Goal: Transaction & Acquisition: Purchase product/service

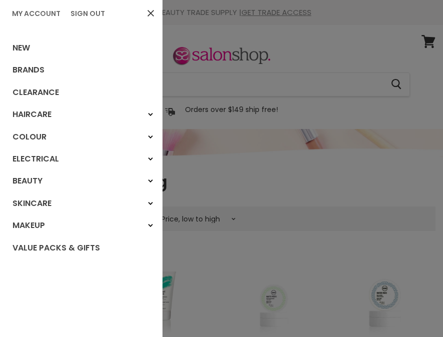
select select "price-ascending"
click at [148, 180] on icon "Main menu" at bounding box center [150, 182] width 5 height 4
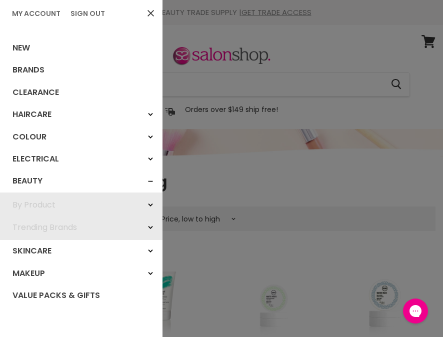
click at [148, 272] on icon "Main menu" at bounding box center [150, 274] width 5 height 4
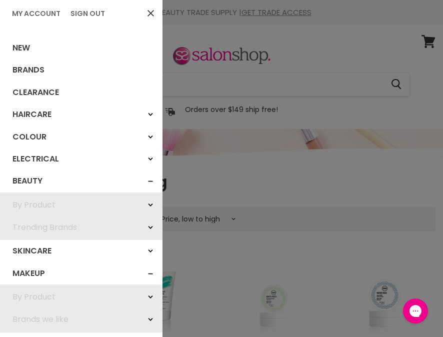
click at [145, 202] on div "By Product" at bounding box center [151, 205] width 18 height 18
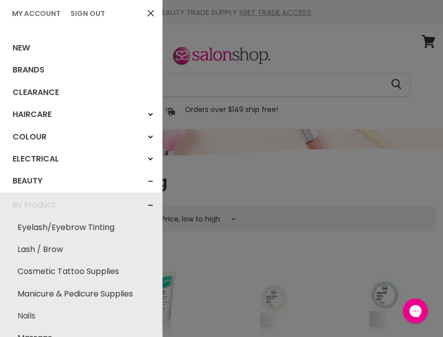
click at [25, 316] on link "Nails" at bounding box center [81, 316] width 153 height 22
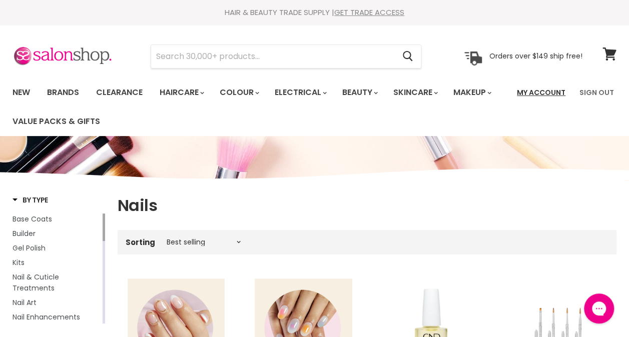
click at [549, 94] on link "My Account" at bounding box center [541, 92] width 61 height 21
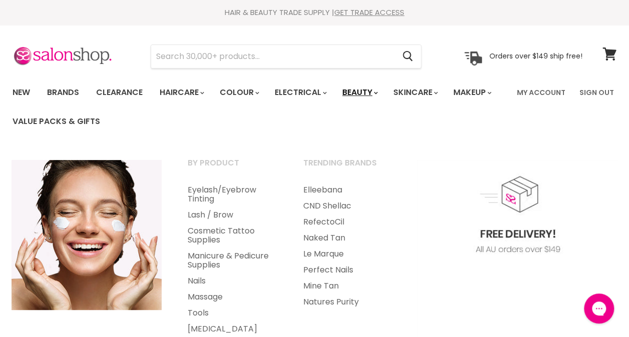
click at [372, 90] on link "Beauty" at bounding box center [359, 92] width 49 height 21
click at [199, 281] on link "Nails" at bounding box center [232, 281] width 114 height 16
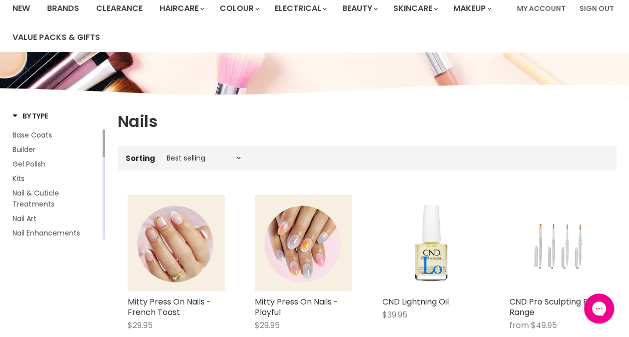
scroll to position [100, 0]
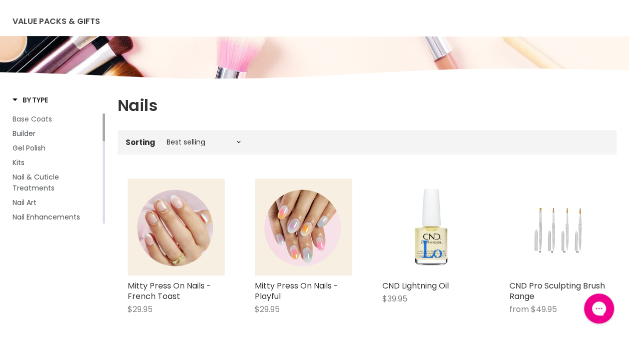
click at [44, 116] on span "Base Coats" at bounding box center [33, 119] width 40 height 10
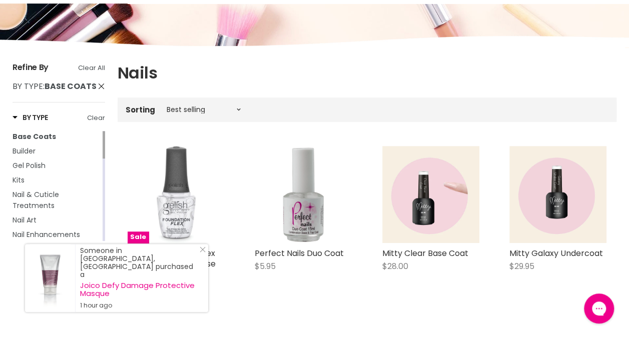
scroll to position [123, 0]
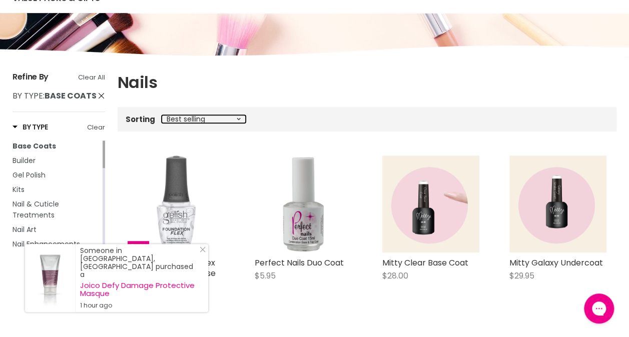
click at [234, 119] on select "Best selling Featured Price, low to high Price, high to low Alphabetically, A-Z…" at bounding box center [204, 119] width 84 height 8
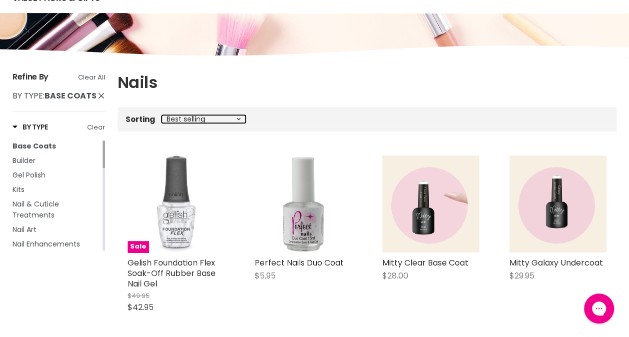
select select "price-ascending"
click at [162, 115] on select "Best selling Featured Price, low to high Price, high to low Alphabetically, A-Z…" at bounding box center [204, 119] width 84 height 8
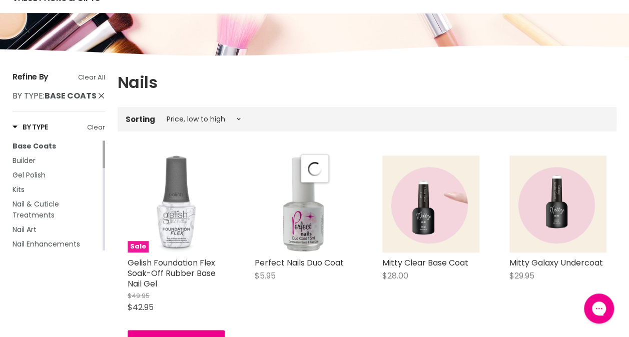
select select "price-ascending"
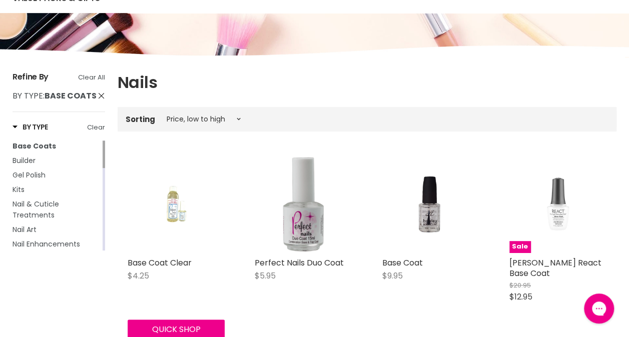
click at [171, 215] on img "Main content" at bounding box center [176, 204] width 65 height 97
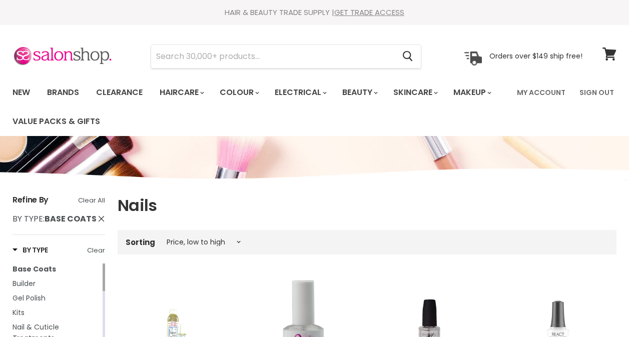
select select "price-ascending"
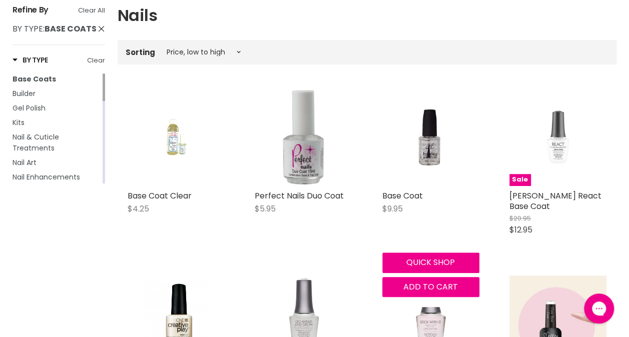
scroll to position [166, 0]
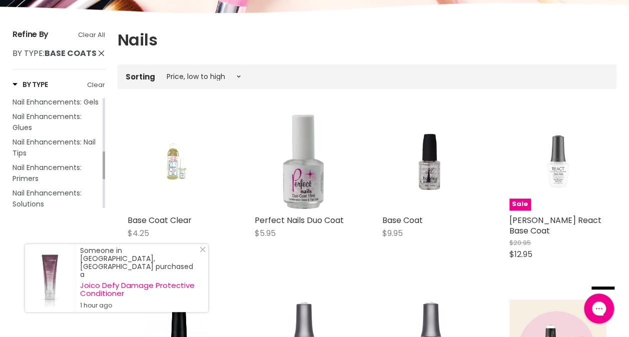
drag, startPoint x: 104, startPoint y: 114, endPoint x: 105, endPoint y: 167, distance: 53.6
click at [24, 133] on span "Nail Enhancements: Glues" at bounding box center [47, 122] width 69 height 21
select select "price-ascending"
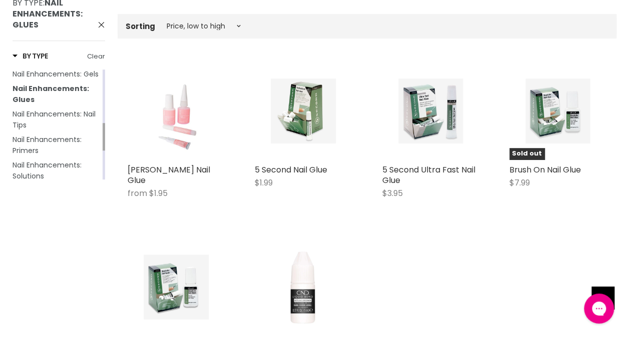
scroll to position [198, 0]
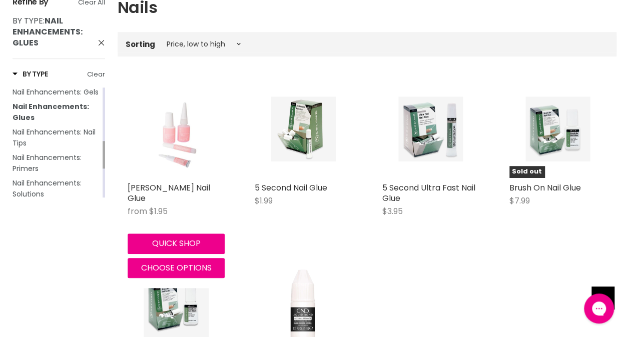
click at [189, 136] on img "Main content" at bounding box center [176, 129] width 65 height 97
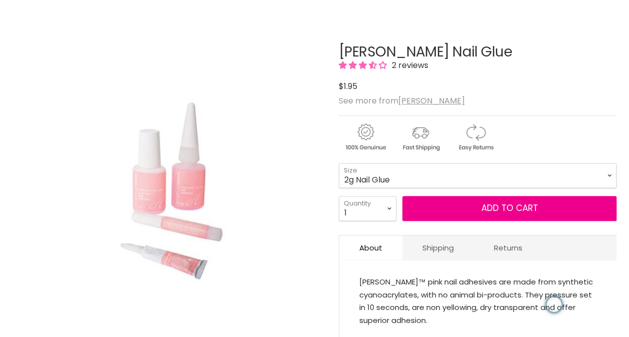
scroll to position [132, 0]
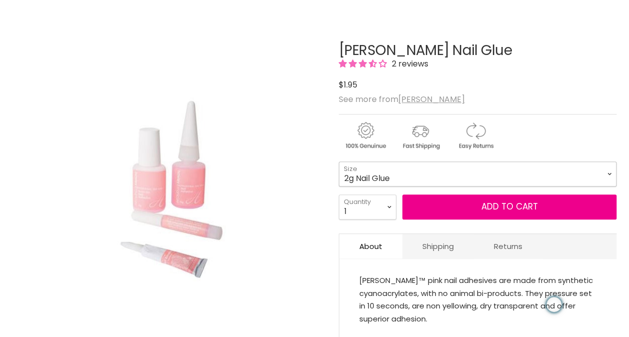
click at [608, 175] on select "2g Nail Glue 5g Brush On Glue 10g Nail Glue 3g Bonding Gel" at bounding box center [478, 174] width 278 height 25
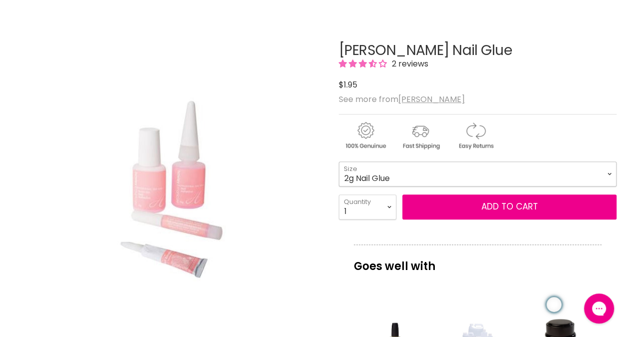
scroll to position [0, 0]
click at [339, 162] on select "2g Nail Glue 5g Brush On Glue 10g Nail Glue 3g Bonding Gel" at bounding box center [478, 174] width 278 height 25
select select "5g Brush On Glue"
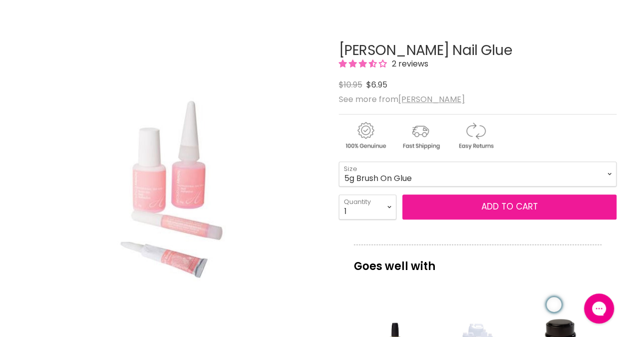
click at [496, 202] on button "Add to cart" at bounding box center [509, 207] width 214 height 25
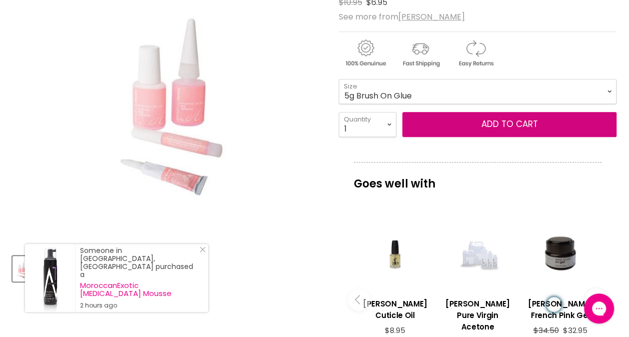
scroll to position [219, 0]
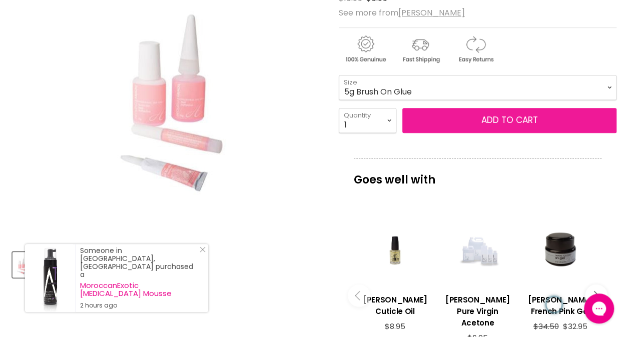
click at [519, 123] on button "Add to cart" at bounding box center [509, 120] width 214 height 25
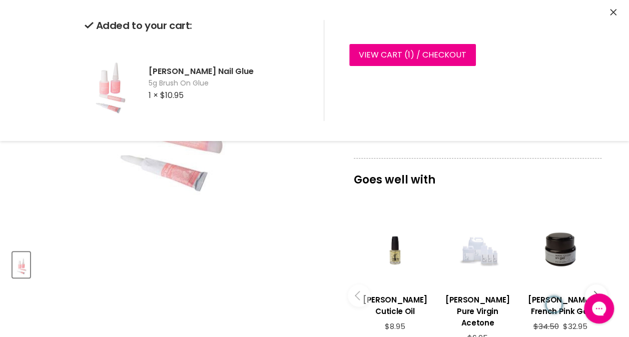
click at [613, 10] on icon "Close" at bounding box center [613, 12] width 7 height 7
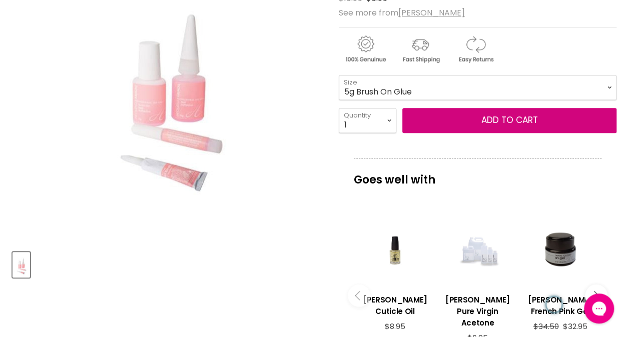
scroll to position [0, 0]
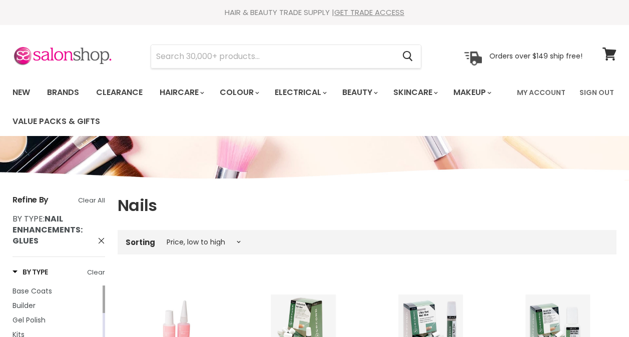
select select "price-ascending"
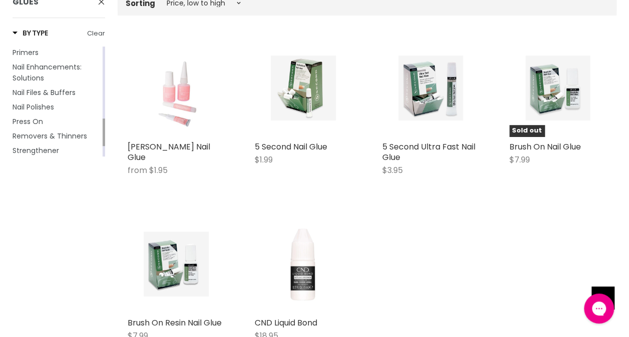
drag, startPoint x: 103, startPoint y: 62, endPoint x: 109, endPoint y: 134, distance: 71.9
click at [109, 134] on div "Refine By Clear All By Type : Nail Enhancements: Glues By Type Clear Base Coats…" at bounding box center [314, 158] width 629 height 405
click at [46, 112] on span "Nail Polishes" at bounding box center [34, 107] width 42 height 10
select select "price-ascending"
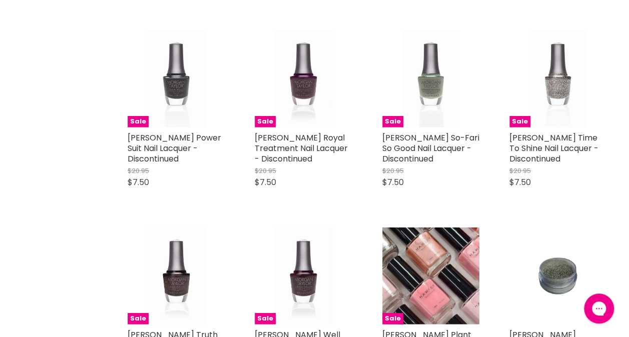
scroll to position [1329, 0]
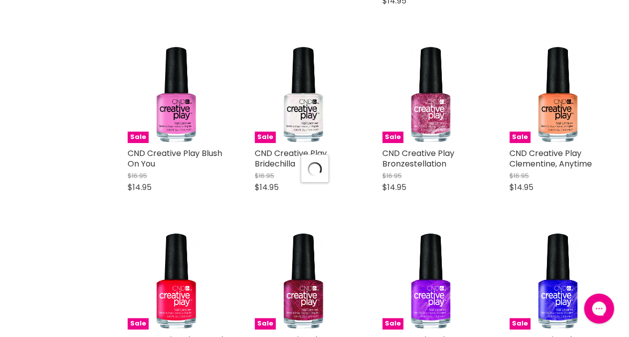
select select "price-ascending"
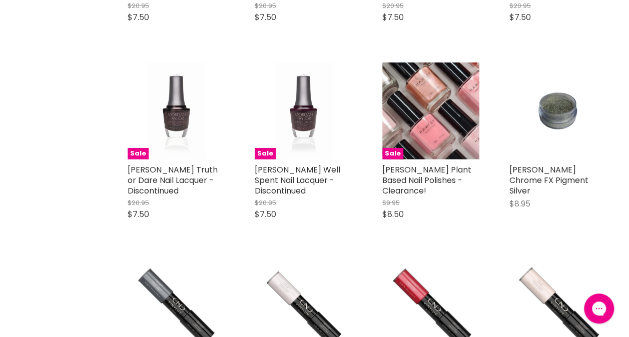
scroll to position [1332, 0]
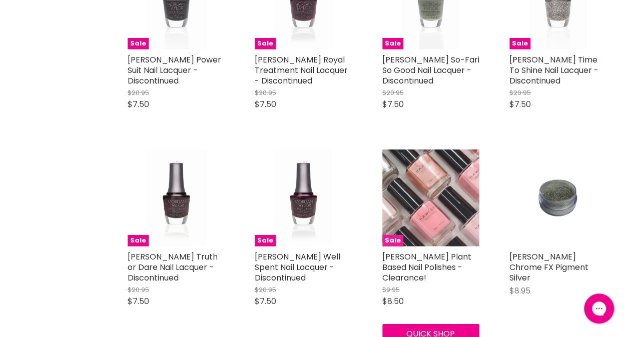
click at [420, 208] on img "Main content" at bounding box center [430, 198] width 97 height 97
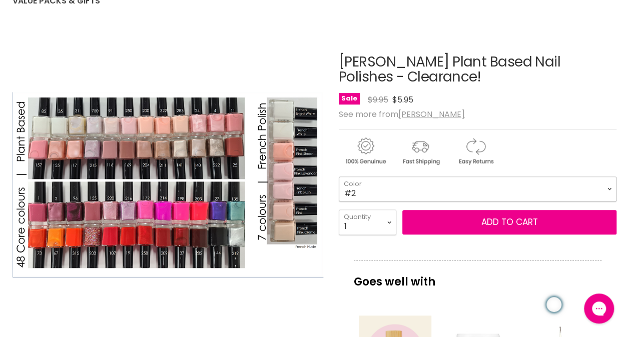
click at [606, 189] on select "#2 #11 #17 #19 #24 #25 #27 #34 #35 #37 #41 #42 #44 #73 #85" at bounding box center [478, 189] width 278 height 25
click at [339, 177] on select "#2 #11 #17 #19 #24 #25 #27 #34 #35 #37 #41 #42 #44 #73 #85" at bounding box center [478, 189] width 278 height 25
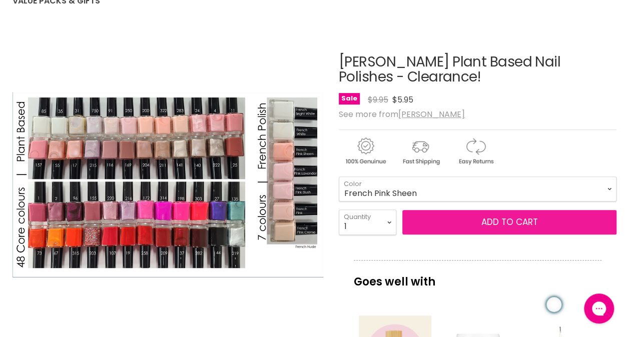
click at [480, 218] on button "Add to cart" at bounding box center [509, 222] width 214 height 25
click at [492, 227] on button "Add to cart" at bounding box center [509, 222] width 214 height 25
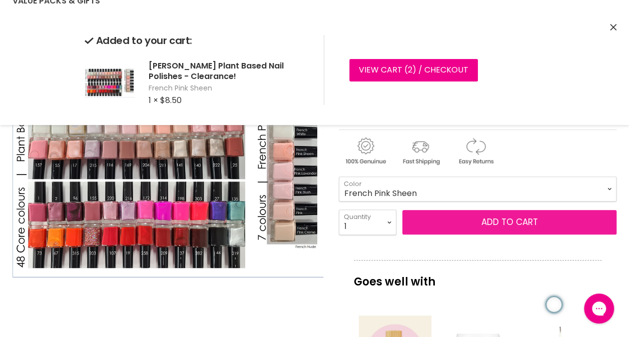
click at [496, 217] on button "Add to cart" at bounding box center [509, 222] width 214 height 25
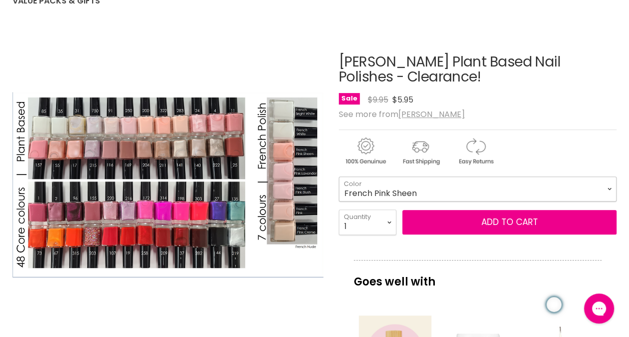
click at [612, 183] on select "#2 #11 #17 #19 #24 #25 #27 #34 #35 #37 #41 #42 #44 #73 #85" at bounding box center [478, 189] width 278 height 25
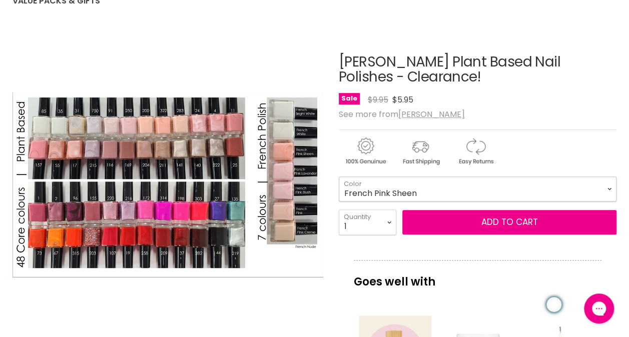
click at [613, 183] on select "#2 #11 #17 #19 #24 #25 #27 #34 #35 #37 #41 #42 #44 #73 #85" at bounding box center [478, 189] width 278 height 25
click at [339, 177] on select "#2 #11 #17 #19 #24 #25 #27 #34 #35 #37 #41 #42 #44 #73 #85" at bounding box center [478, 189] width 278 height 25
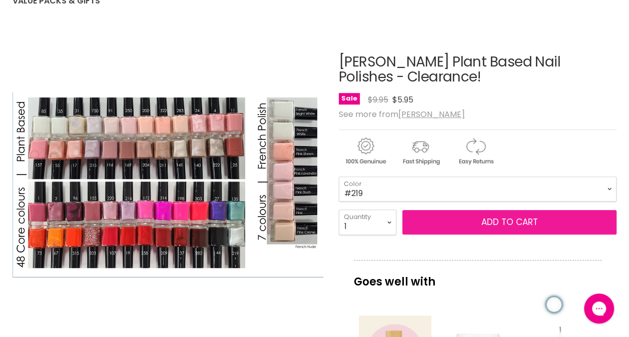
click at [495, 220] on button "Add to cart" at bounding box center [509, 222] width 214 height 25
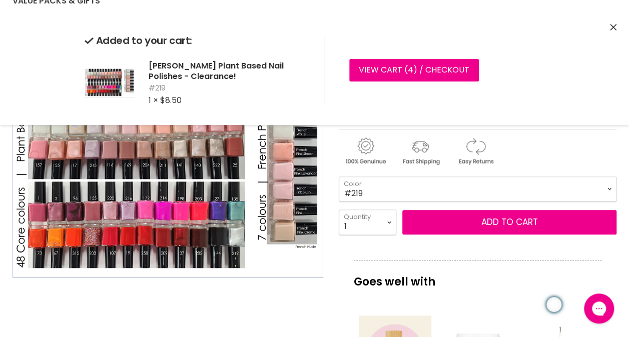
click at [606, 193] on select "#2 #11 #17 #19 #24 #25 #27 #34 #35 #37 #41 #42 #44 #73 #85" at bounding box center [478, 189] width 278 height 25
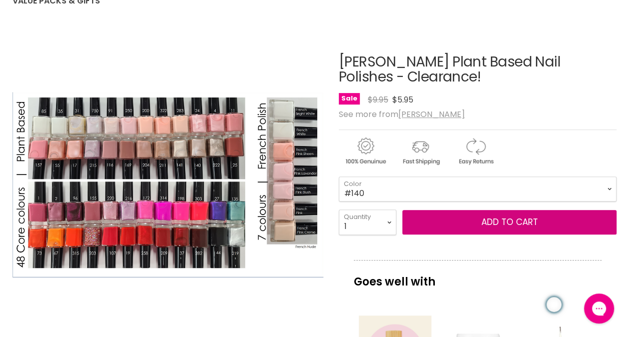
click at [339, 177] on select "#2 #11 #17 #19 #24 #25 #27 #34 #35 #37 #41 #42 #44 #73 #85" at bounding box center [478, 189] width 278 height 25
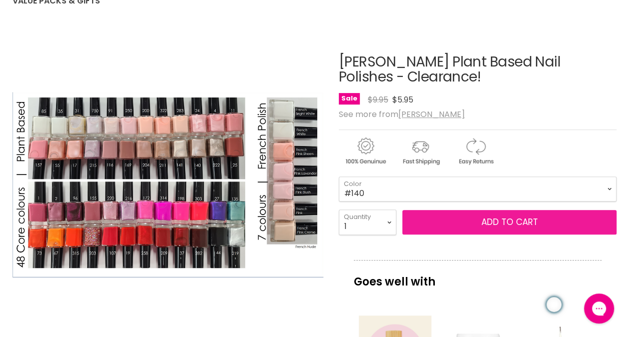
click at [474, 227] on button "Add to cart" at bounding box center [509, 222] width 214 height 25
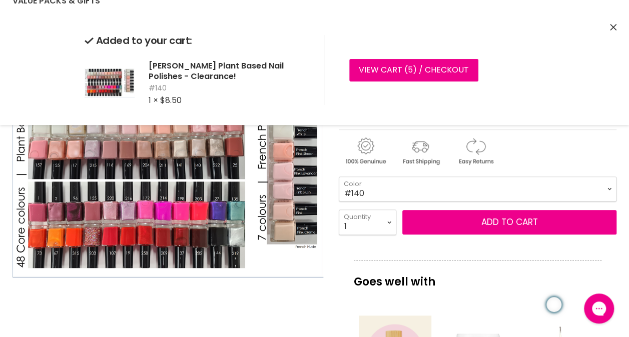
click at [609, 191] on select "#2 #11 #17 #19 #24 #25 #27 #34 #35 #37 #41 #42 #44 #73 #85" at bounding box center [478, 189] width 278 height 25
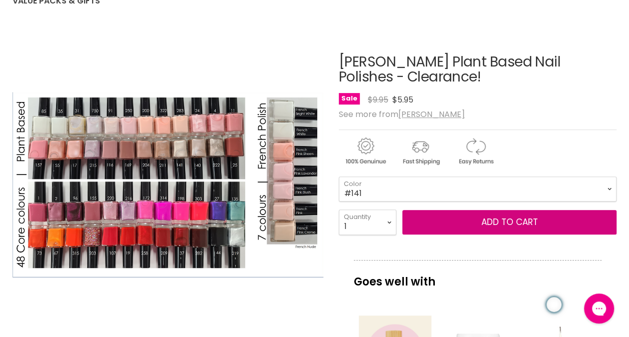
click at [339, 177] on select "#2 #11 #17 #19 #24 #25 #27 #34 #35 #37 #41 #42 #44 #73 #85" at bounding box center [478, 189] width 278 height 25
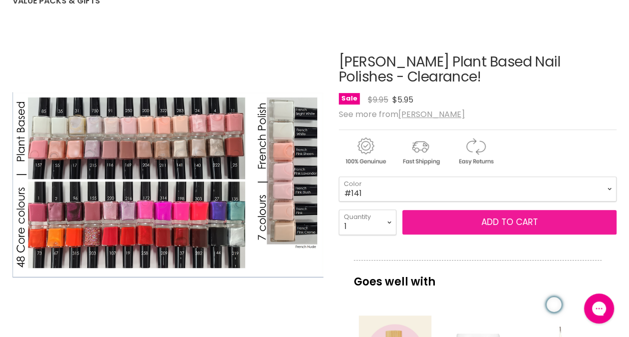
click at [511, 220] on button "Add to cart" at bounding box center [509, 222] width 214 height 25
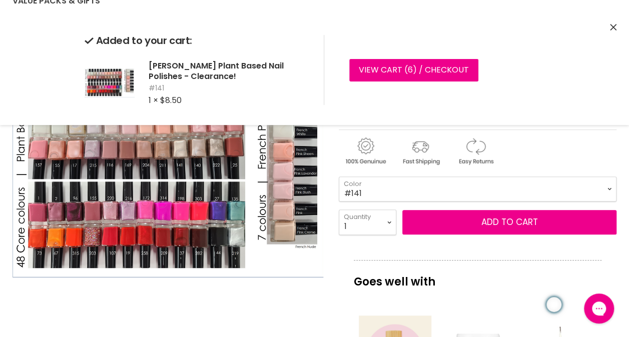
click at [609, 187] on select "#2 #11 #17 #19 #24 #25 #27 #34 #35 #37 #41 #42 #44 #73 #85" at bounding box center [478, 189] width 278 height 25
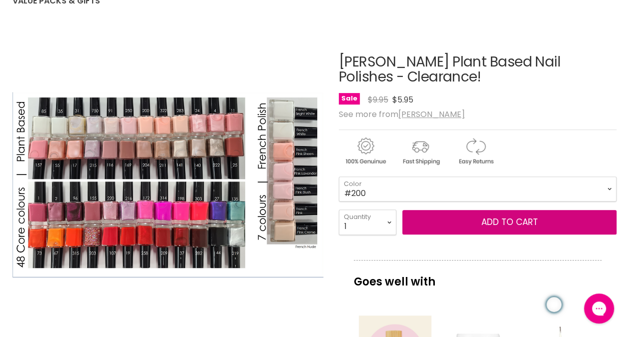
click at [339, 177] on select "#2 #11 #17 #19 #24 #25 #27 #34 #35 #37 #41 #42 #44 #73 #85" at bounding box center [478, 189] width 278 height 25
select select "#200"
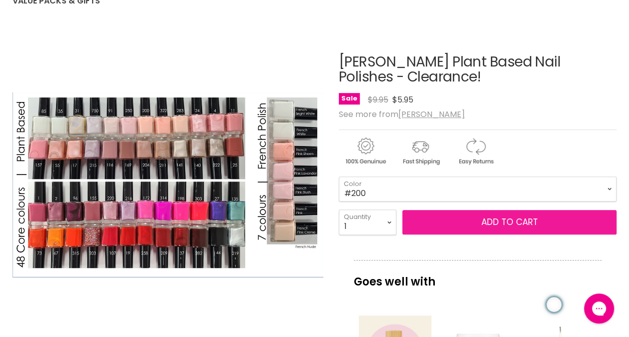
click at [491, 228] on button "Add to cart" at bounding box center [509, 222] width 214 height 25
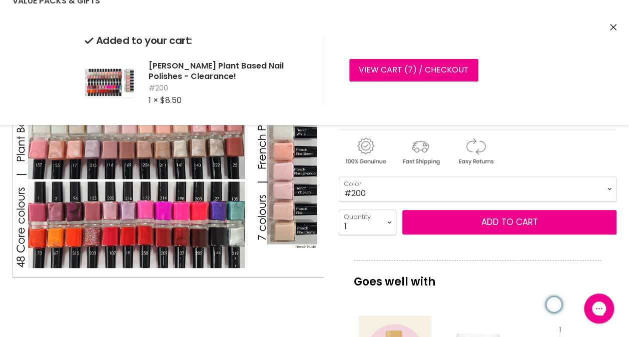
click at [615, 27] on icon "Close" at bounding box center [613, 27] width 7 height 7
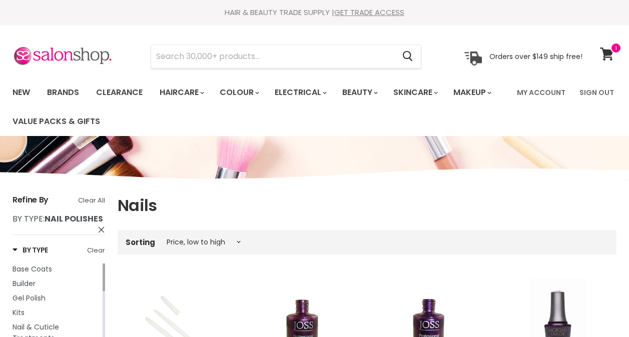
select select "price-ascending"
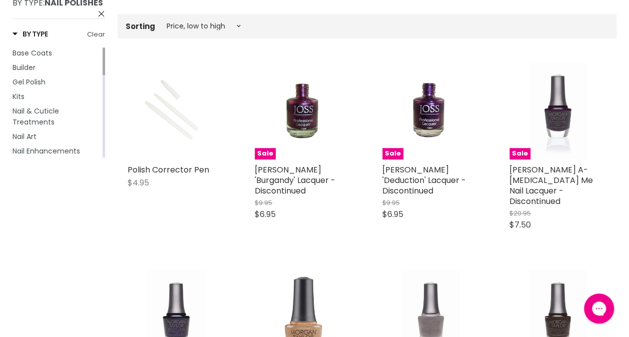
scroll to position [216, 0]
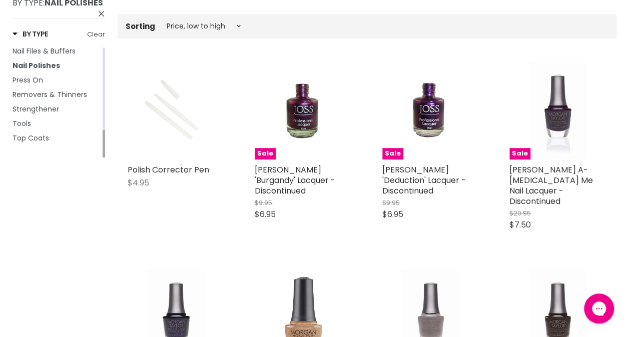
drag, startPoint x: 104, startPoint y: 57, endPoint x: 110, endPoint y: 144, distance: 87.8
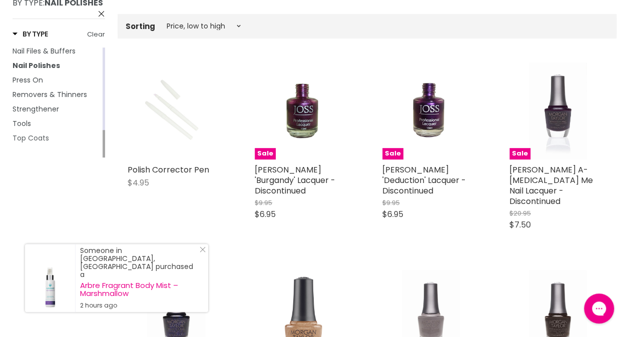
click at [38, 143] on span "Top Coats" at bounding box center [31, 138] width 37 height 10
select select "price-ascending"
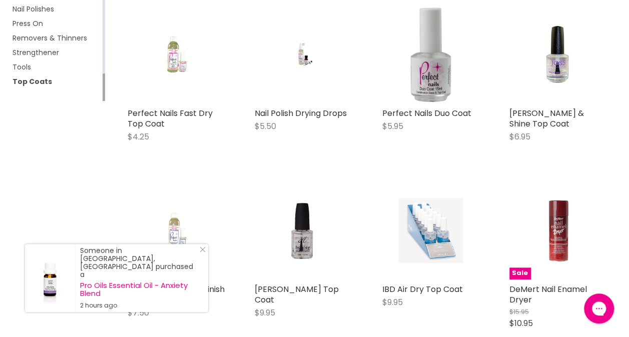
scroll to position [272, 0]
click at [560, 72] on img "Main content" at bounding box center [558, 55] width 65 height 97
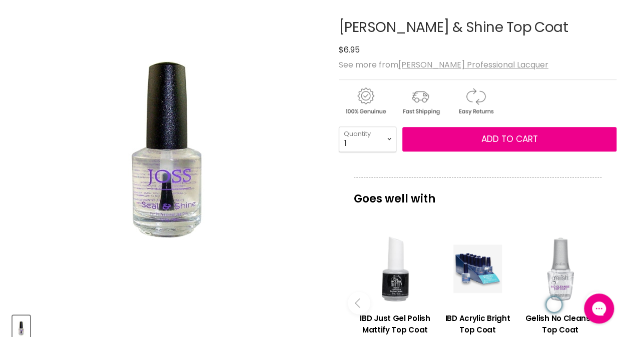
scroll to position [143, 0]
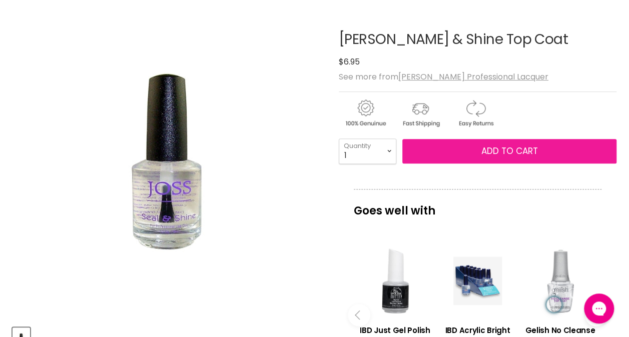
click at [546, 153] on button "Add to cart" at bounding box center [509, 151] width 214 height 25
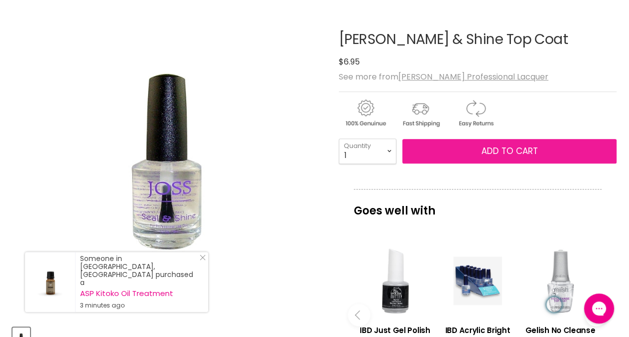
click at [479, 153] on button "Add to cart" at bounding box center [509, 151] width 214 height 25
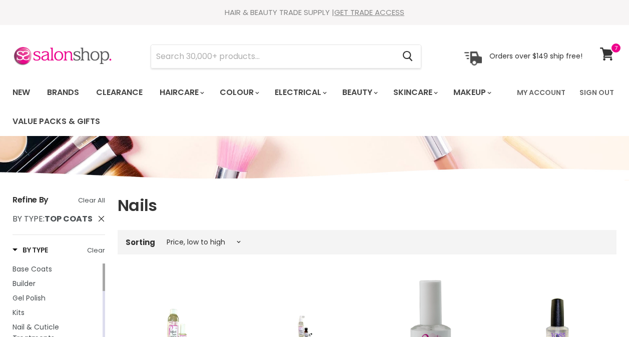
select select "price-ascending"
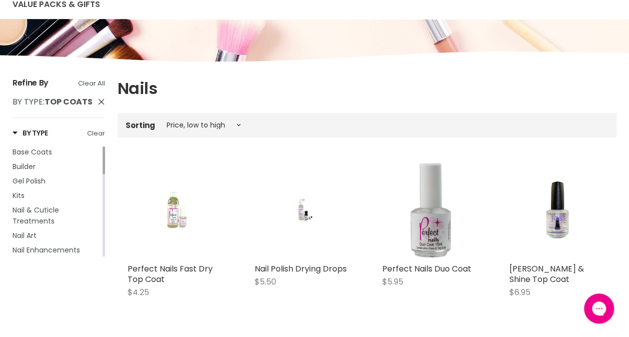
scroll to position [118, 0]
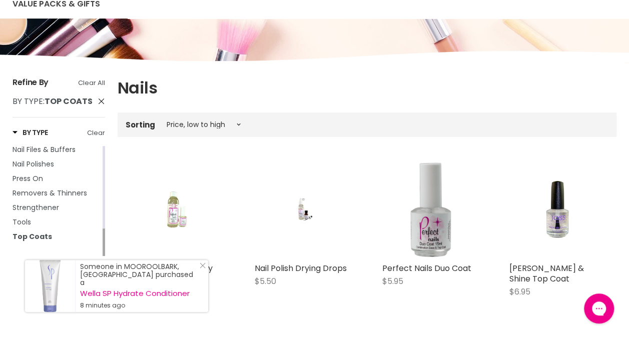
drag, startPoint x: 104, startPoint y: 169, endPoint x: 104, endPoint y: 252, distance: 83.1
click at [104, 252] on div "Main content" at bounding box center [104, 243] width 3 height 28
click at [63, 198] on span "Removers & Thinners" at bounding box center [50, 193] width 75 height 10
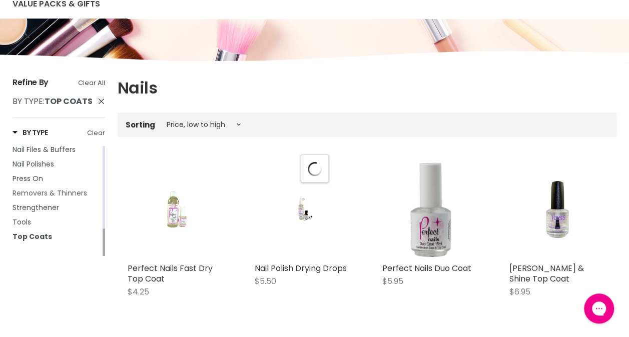
select select "price-ascending"
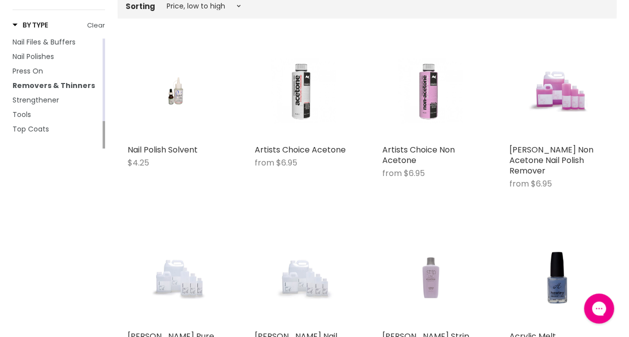
scroll to position [235, 0]
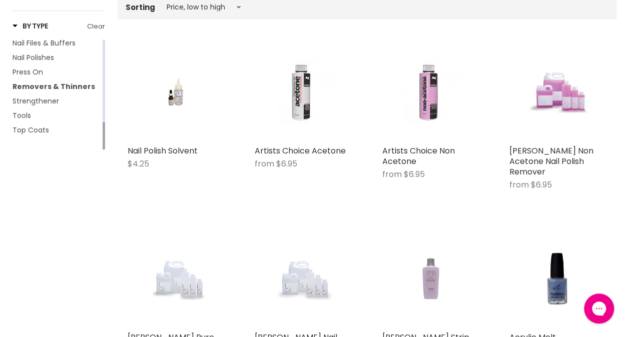
click at [570, 101] on img "Main content" at bounding box center [558, 92] width 65 height 97
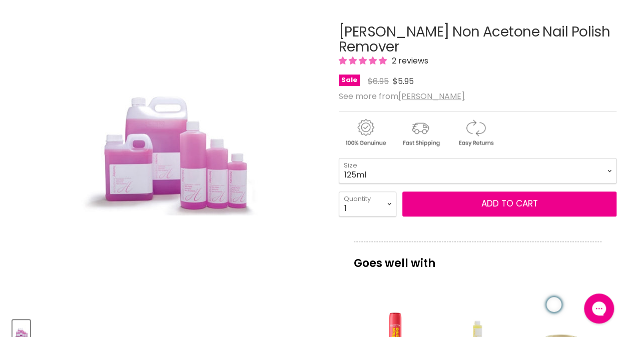
scroll to position [150, 0]
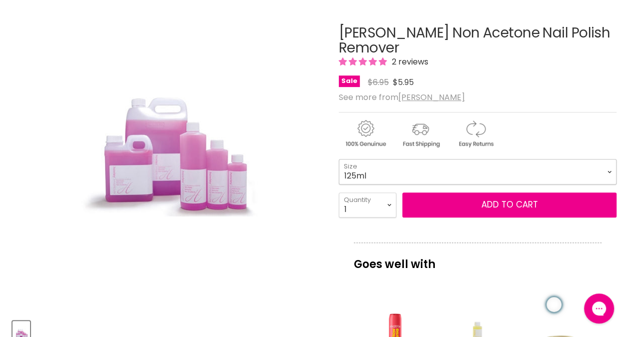
click at [607, 159] on select "125ml 250ml 1 Litre" at bounding box center [478, 171] width 278 height 25
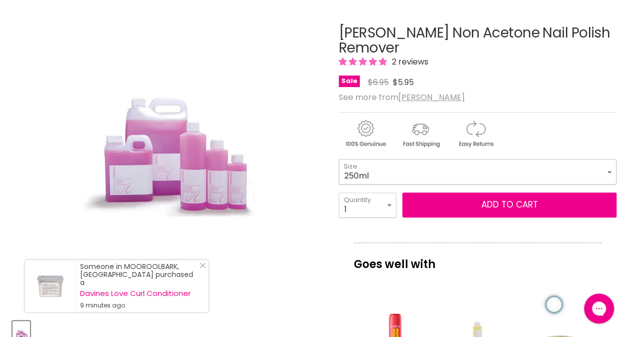
click at [339, 159] on select "125ml 250ml 1 Litre" at bounding box center [478, 171] width 278 height 25
select select "250ml"
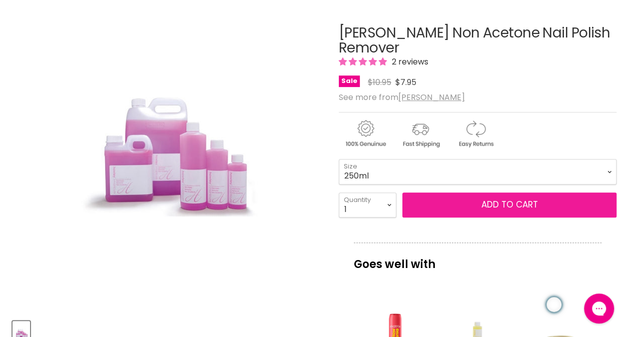
click at [529, 193] on button "Add to cart" at bounding box center [509, 205] width 214 height 25
click at [508, 193] on button "Add to cart" at bounding box center [509, 205] width 214 height 25
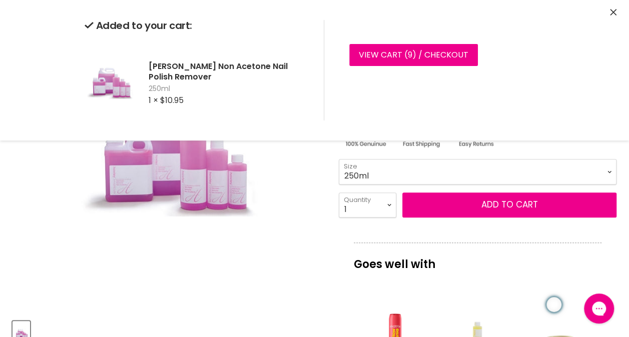
click at [612, 13] on icon "Close" at bounding box center [613, 12] width 7 height 7
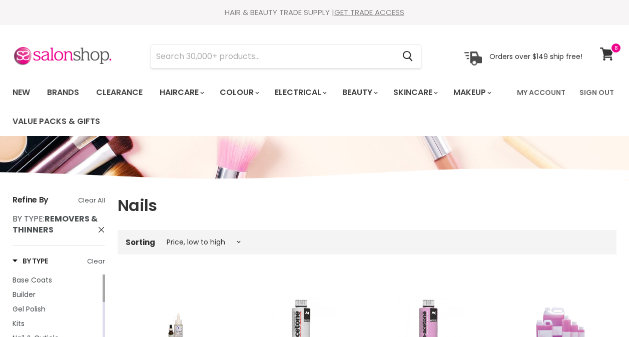
select select "price-ascending"
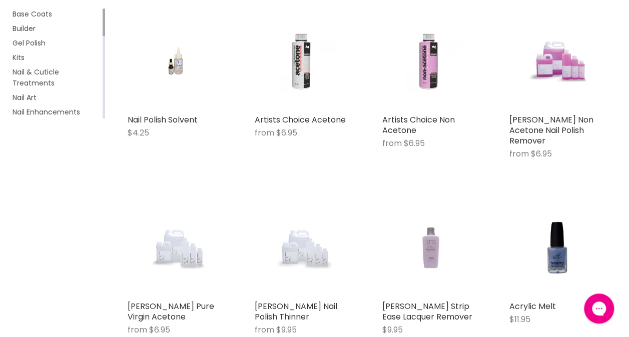
scroll to position [247, 0]
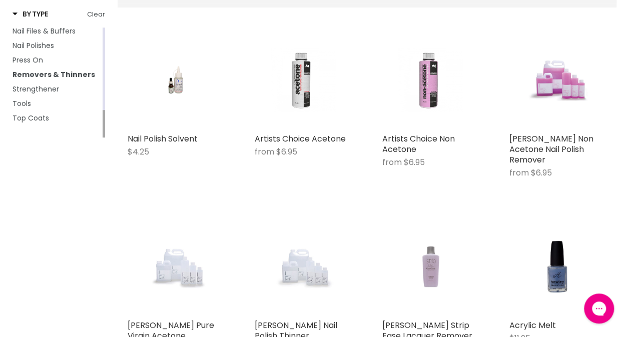
drag, startPoint x: 103, startPoint y: 38, endPoint x: 103, endPoint y: 123, distance: 85.6
click at [103, 123] on div "Main content" at bounding box center [104, 124] width 3 height 28
click at [25, 109] on span "Tools" at bounding box center [22, 104] width 19 height 10
select select "price-ascending"
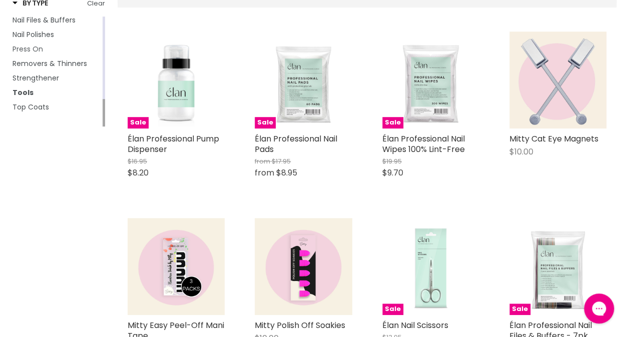
click at [37, 54] on span "Press On" at bounding box center [28, 49] width 31 height 10
select select "price-ascending"
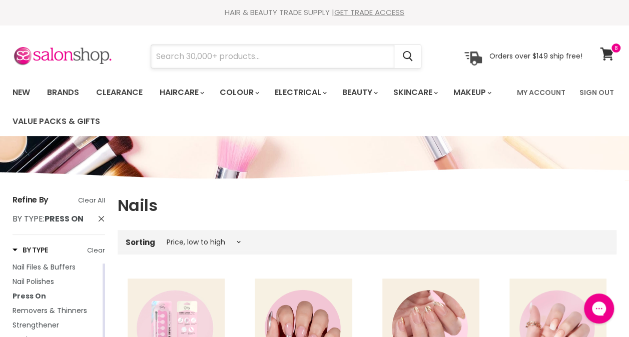
click at [195, 56] on input "Search" at bounding box center [272, 56] width 243 height 23
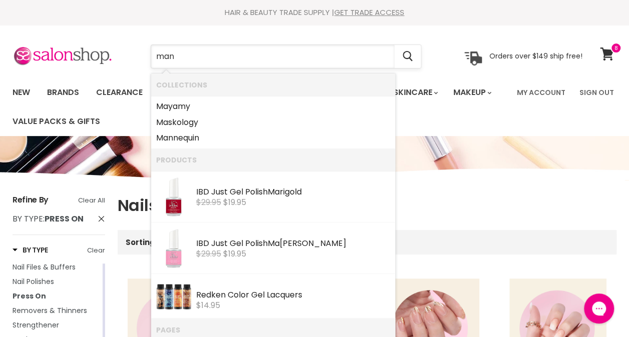
type input "mann"
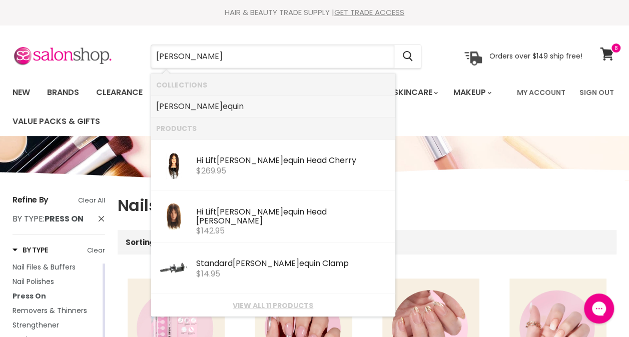
click at [180, 110] on link "Mann equin" at bounding box center [273, 107] width 234 height 16
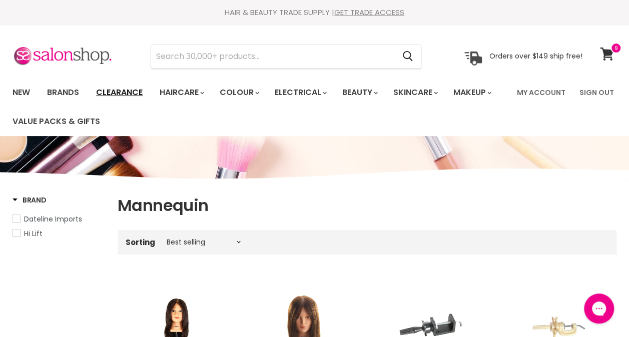
click at [118, 96] on link "Clearance" at bounding box center [120, 92] width 62 height 21
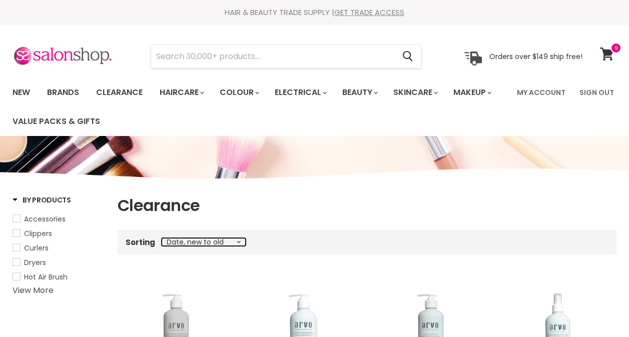
click at [239, 245] on select "Best selling Featured Price, low to high Price, high to low Alphabetically, A-Z…" at bounding box center [204, 242] width 84 height 8
select select "price-ascending"
click at [162, 238] on select "Best selling Featured Price, low to high Price, high to low Alphabetically, A-Z…" at bounding box center [204, 242] width 84 height 8
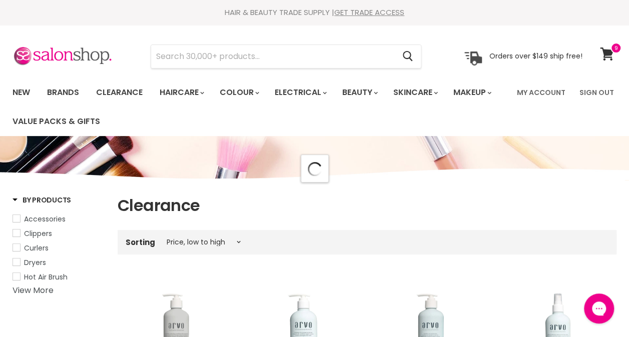
select select "price-ascending"
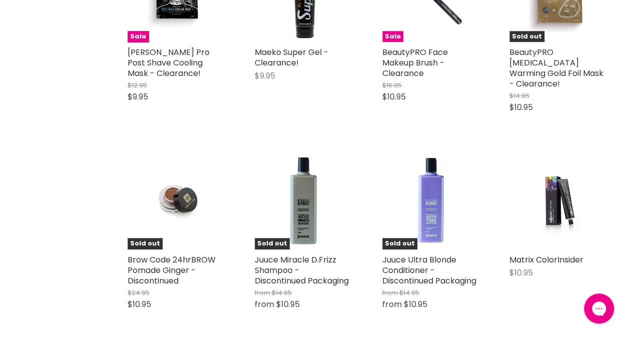
scroll to position [2117, 0]
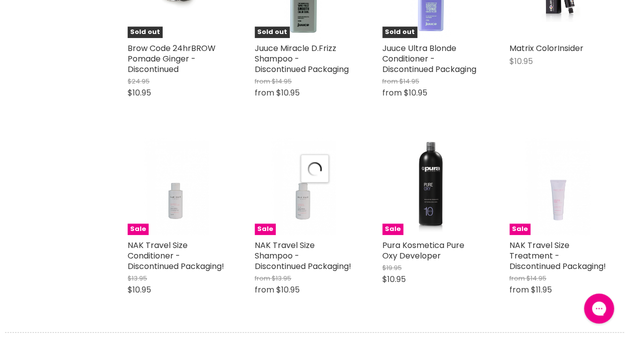
scroll to position [2330, 0]
select select "price-ascending"
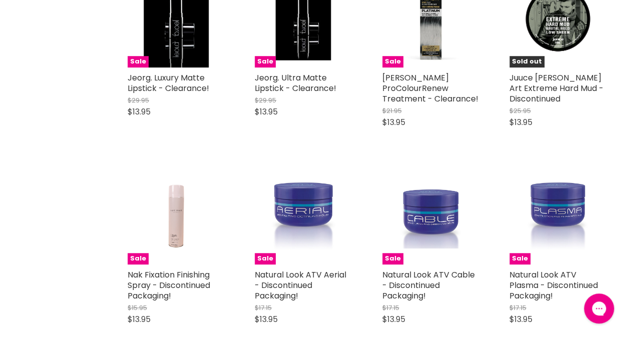
scroll to position [4135, 0]
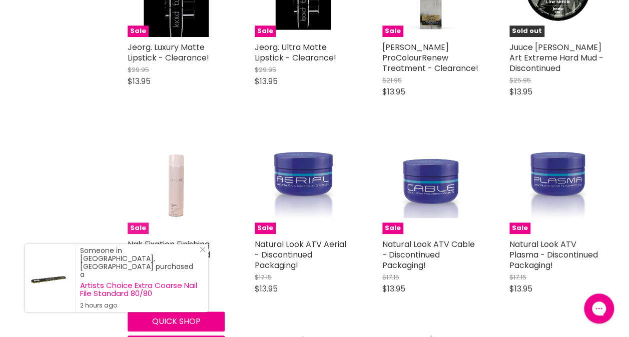
drag, startPoint x: 556, startPoint y: 288, endPoint x: 185, endPoint y: 195, distance: 381.9
click at [185, 195] on img "Main content" at bounding box center [176, 185] width 65 height 97
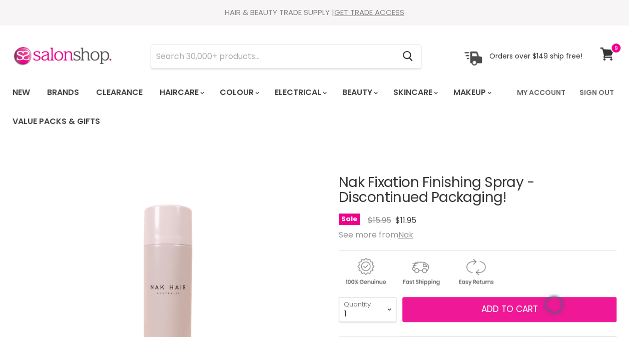
drag, startPoint x: 0, startPoint y: 0, endPoint x: 512, endPoint y: 308, distance: 597.7
click at [512, 308] on span "Add to cart" at bounding box center [509, 309] width 57 height 12
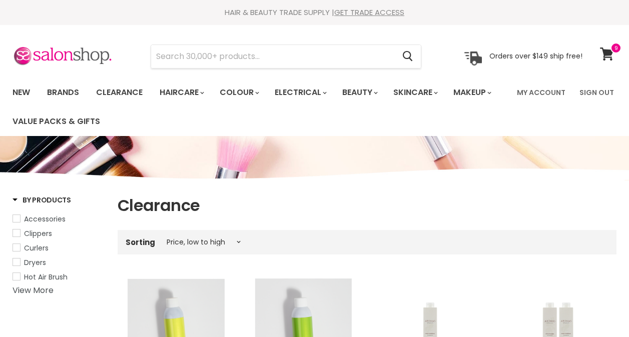
select select "price-ascending"
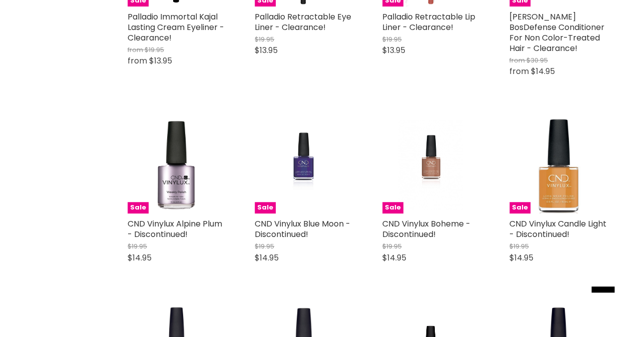
scroll to position [2183, 0]
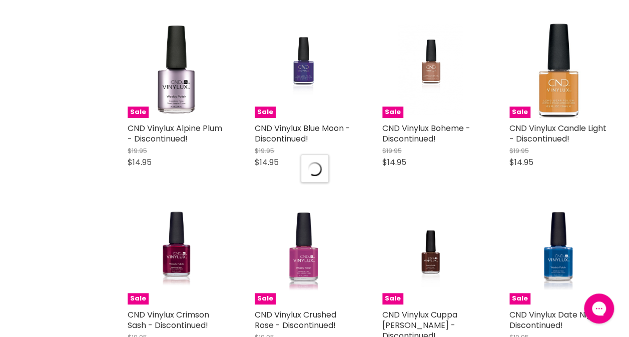
select select "price-ascending"
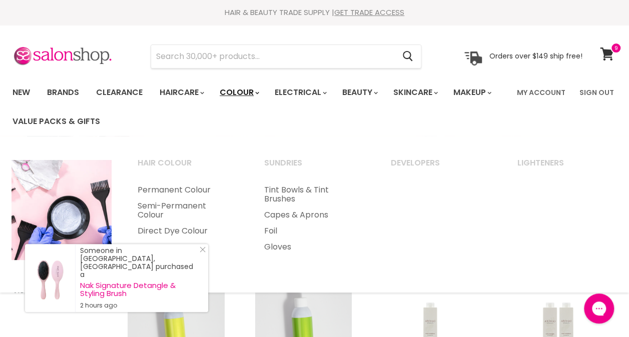
click at [259, 92] on icon "Main menu" at bounding box center [257, 93] width 4 height 3
click at [259, 93] on icon "Main menu" at bounding box center [257, 93] width 4 height 3
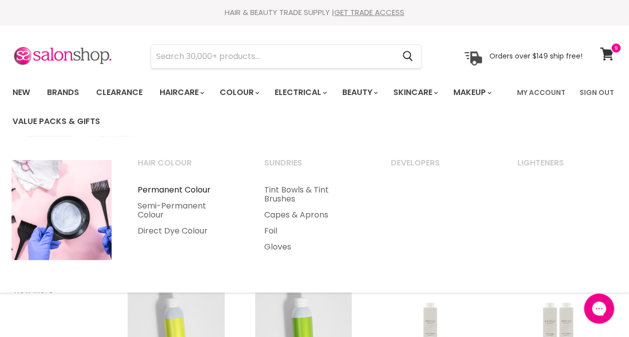
click at [171, 191] on link "Permanent Colour" at bounding box center [187, 190] width 125 height 16
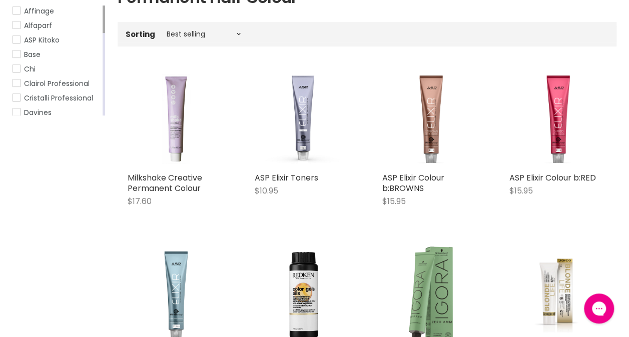
scroll to position [203, 0]
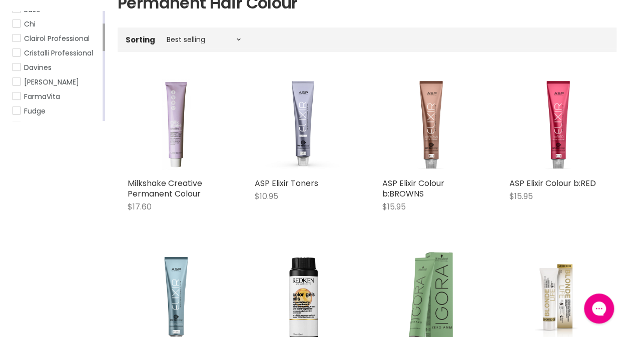
drag, startPoint x: 105, startPoint y: 30, endPoint x: 106, endPoint y: 43, distance: 13.1
click at [58, 81] on span "[PERSON_NAME]" at bounding box center [51, 80] width 55 height 10
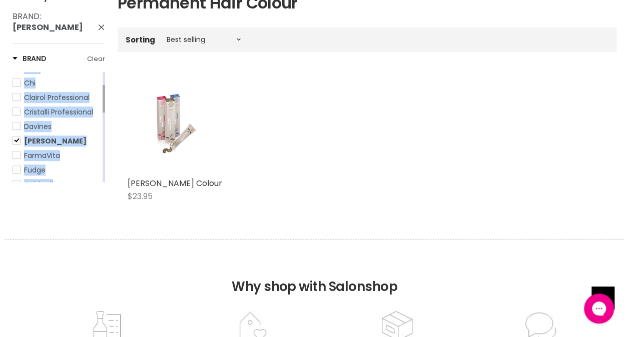
drag, startPoint x: 102, startPoint y: 89, endPoint x: 103, endPoint y: 95, distance: 6.1
click at [103, 95] on div "Affinage Alfaparf ASP Kitoko Base Chi Clairol Professional Cristalli Profession…" at bounding box center [59, 127] width 93 height 110
click at [103, 95] on div "Main content" at bounding box center [104, 99] width 3 height 28
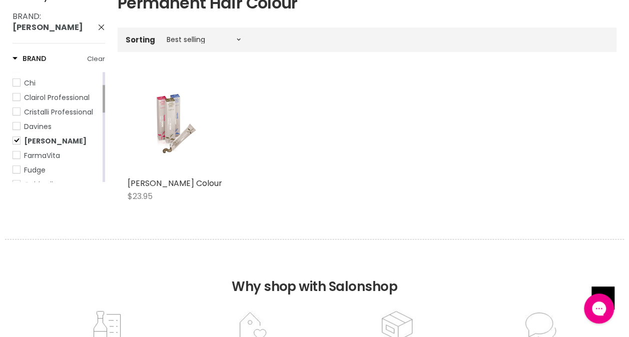
click at [101, 124] on div "Affinage Alfaparf ASP Kitoko Base Chi Clairol Professional Cristalli Profession…" at bounding box center [59, 127] width 93 height 110
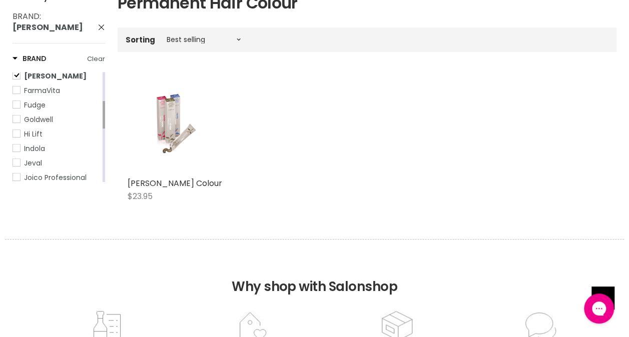
drag, startPoint x: 105, startPoint y: 100, endPoint x: 109, endPoint y: 113, distance: 13.6
click at [109, 113] on div "Refine By Clear All Brand : De Lorenzo Brand Clear Affinage Alfaparf ASP Kitoko…" at bounding box center [314, 106] width 629 height 229
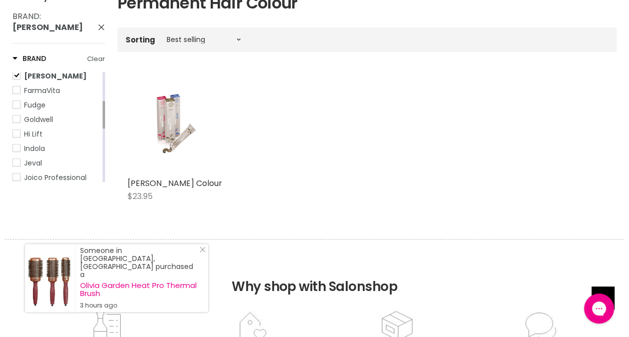
click at [42, 115] on span "Goldwell" at bounding box center [38, 120] width 29 height 10
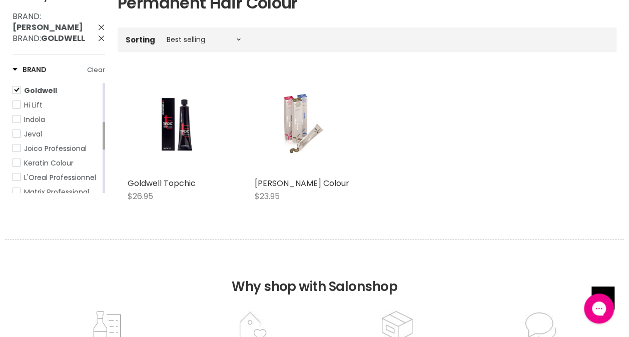
drag, startPoint x: 104, startPoint y: 110, endPoint x: 104, endPoint y: 120, distance: 10.0
click at [104, 122] on div "Main content" at bounding box center [104, 136] width 3 height 28
click at [35, 115] on span "Indola" at bounding box center [34, 120] width 21 height 10
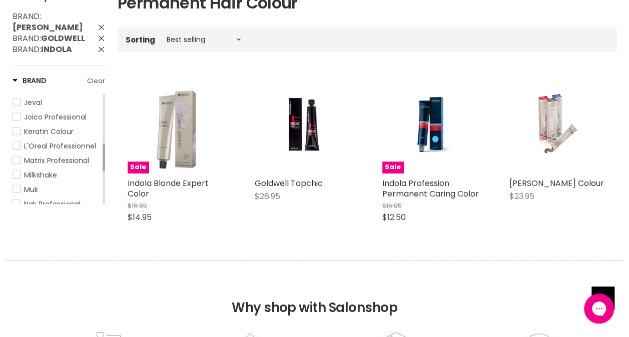
drag, startPoint x: 104, startPoint y: 130, endPoint x: 106, endPoint y: 141, distance: 10.6
click at [106, 141] on div "Refine By Clear All Brand : De Lorenzo Brand : Goldwell Brand : Indola Brand Cl…" at bounding box center [314, 117] width 629 height 250
click at [17, 142] on span "L'Oreal Professionnel" at bounding box center [16, 145] width 7 height 7
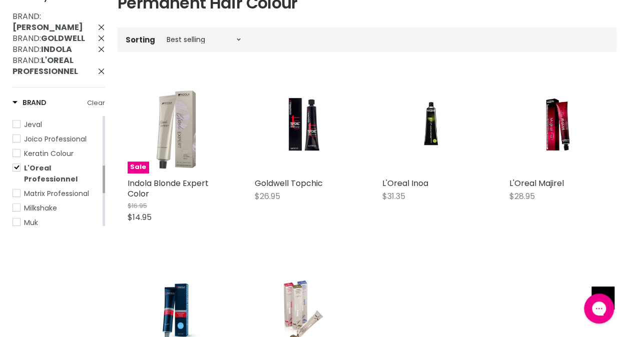
click at [19, 190] on span "Matrix Professional" at bounding box center [16, 193] width 7 height 7
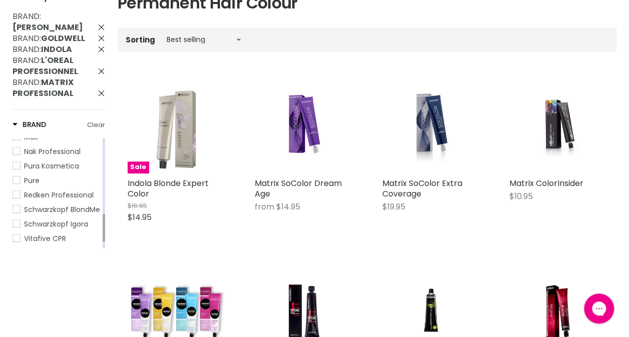
drag, startPoint x: 103, startPoint y: 187, endPoint x: 109, endPoint y: 214, distance: 27.7
click at [109, 214] on div "Refine By Clear All Brand : De Lorenzo Brand : Goldwell Brand : Indola Brand : …" at bounding box center [314, 293] width 629 height 602
click at [20, 219] on link "Schwarzkopf Igora" at bounding box center [57, 224] width 88 height 11
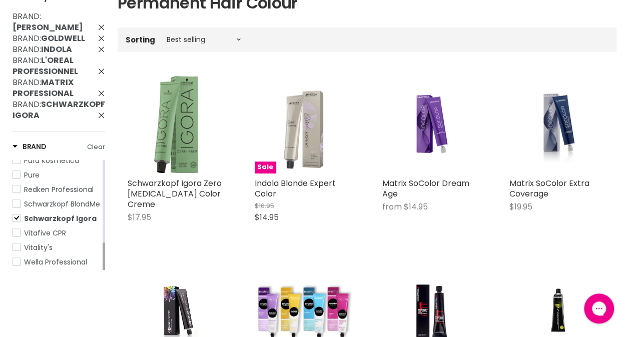
drag, startPoint x: 104, startPoint y: 231, endPoint x: 104, endPoint y: 245, distance: 14.0
click at [104, 245] on div "Main content" at bounding box center [104, 257] width 3 height 28
click at [17, 258] on span "Wella Professional" at bounding box center [16, 261] width 7 height 7
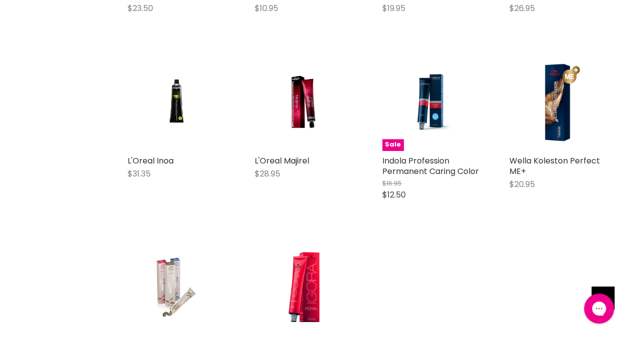
scroll to position [570, 0]
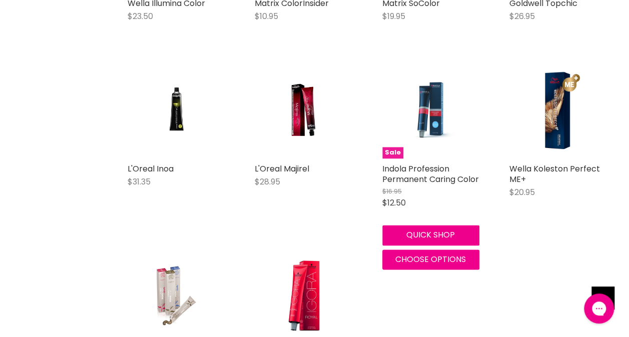
click at [428, 107] on img "Main content" at bounding box center [430, 109] width 65 height 97
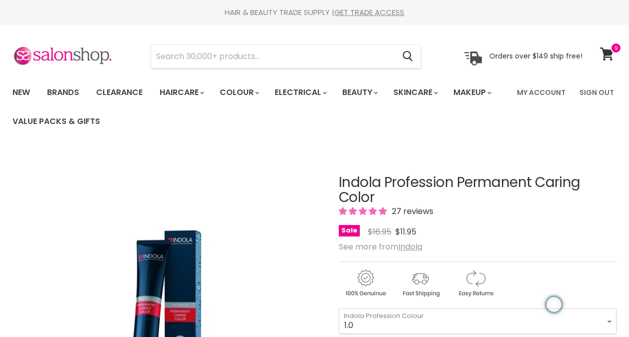
scroll to position [194, 0]
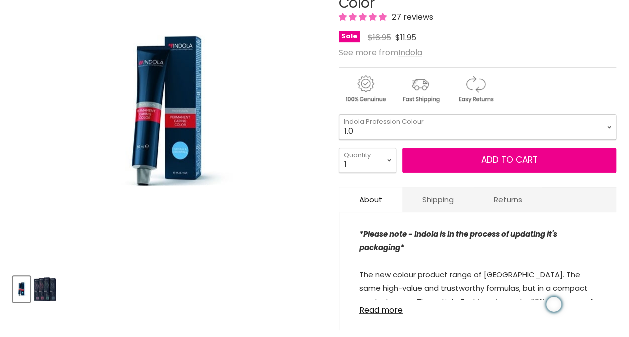
click at [609, 126] on select "1.0 3.0 4.0 5.0 6.0 7.0 8.0 9.0 10.0 5.0+ 6.0+ 7.0+ 8.0+ 9.0+ 5.03" at bounding box center [478, 127] width 278 height 25
click at [339, 115] on select "1.0 3.0 4.0 5.0 6.0 7.0 8.0 9.0 10.0 5.0+ 6.0+ 7.0+ 8.0+ 9.0+ 5.03" at bounding box center [478, 127] width 278 height 25
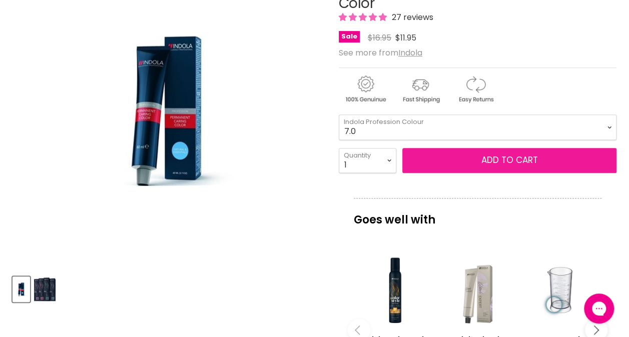
click at [520, 158] on button "Add to cart" at bounding box center [509, 160] width 214 height 25
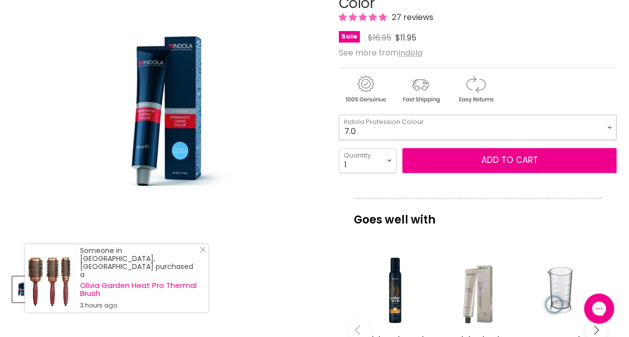
click at [608, 129] on select "1.0 3.0 4.0 5.0 6.0 7.0 8.0 9.0 10.0 5.0+ 6.0+ 7.0+ 8.0+ 9.0+ 5.03" at bounding box center [478, 127] width 278 height 25
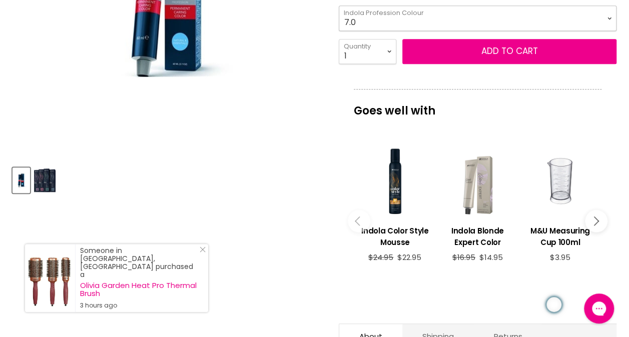
scroll to position [313, 0]
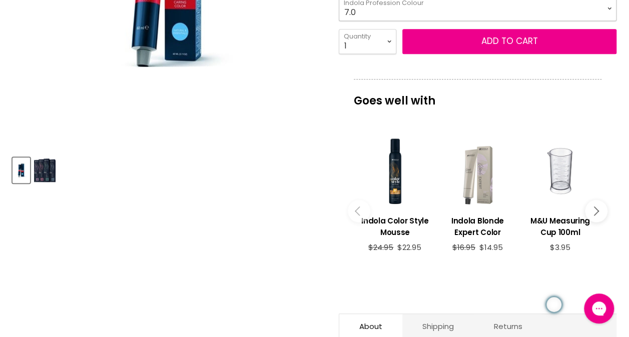
click at [610, 12] on select "1.0 3.0 4.0 5.0 6.0 7.0 8.0 9.0 10.0 5.0+ 6.0+ 7.0+ 8.0+ 9.0+ 5.03" at bounding box center [478, 7] width 278 height 25
click at [339, 0] on select "1.0 3.0 4.0 5.0 6.0 7.0 8.0 9.0 10.0 5.0+ 6.0+ 7.0+ 8.0+ 9.0+ 5.03" at bounding box center [478, 7] width 278 height 25
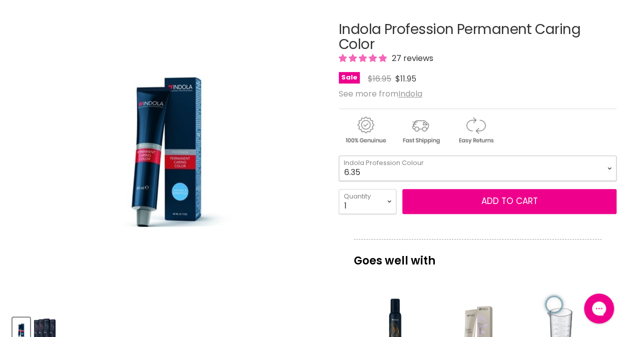
scroll to position [154, 0]
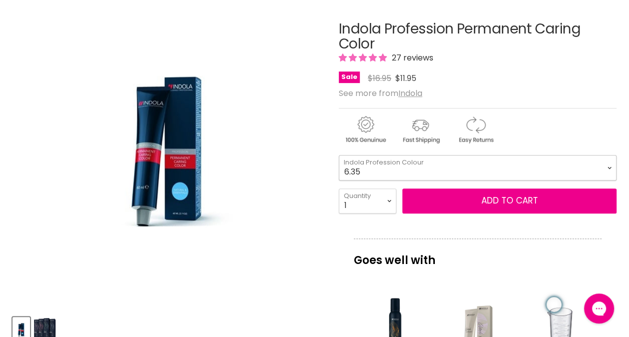
click at [610, 167] on select "1.0 3.0 4.0 5.0 6.0 7.0 8.0 9.0 10.0 5.0+ 6.0+ 7.0+ 8.0+ 9.0+ 5.03" at bounding box center [478, 167] width 278 height 25
click at [339, 155] on select "1.0 3.0 4.0 5.0 6.0 7.0 8.0 9.0 10.0 5.0+ 6.0+ 7.0+ 8.0+ 9.0+ 5.03" at bounding box center [478, 167] width 278 height 25
select select "6.6+"
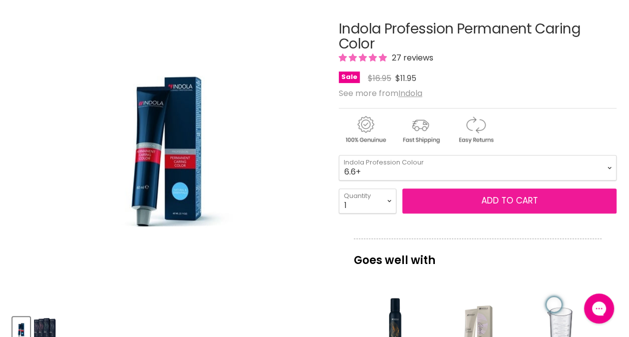
click at [505, 199] on button "Add to cart" at bounding box center [509, 201] width 214 height 25
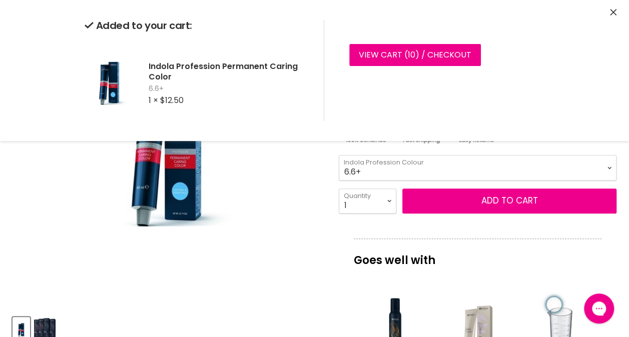
click at [614, 9] on button "Close" at bounding box center [613, 13] width 7 height 11
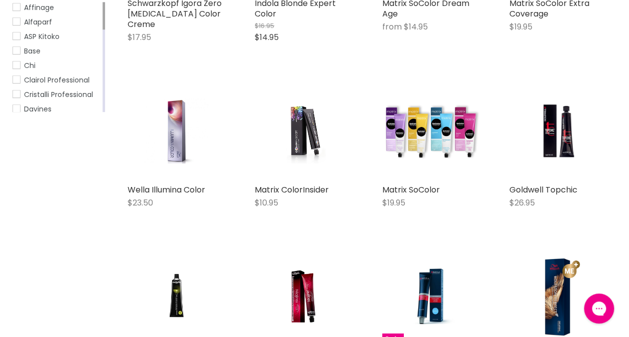
scroll to position [382, 0]
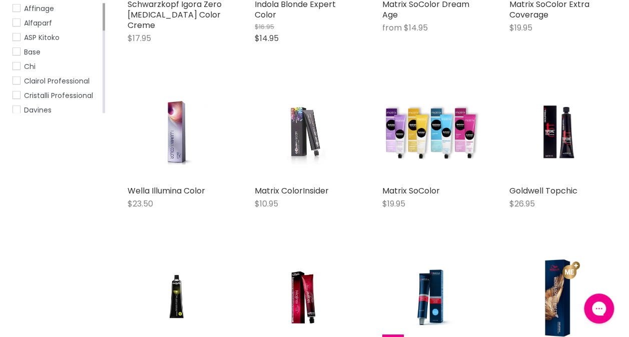
click at [301, 141] on img "Main content" at bounding box center [303, 132] width 65 height 97
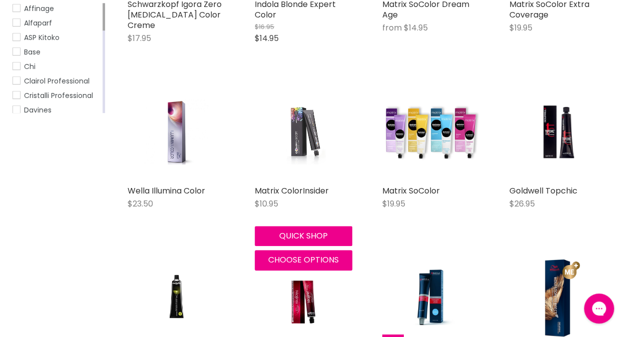
click at [307, 137] on img "Main content" at bounding box center [303, 132] width 65 height 97
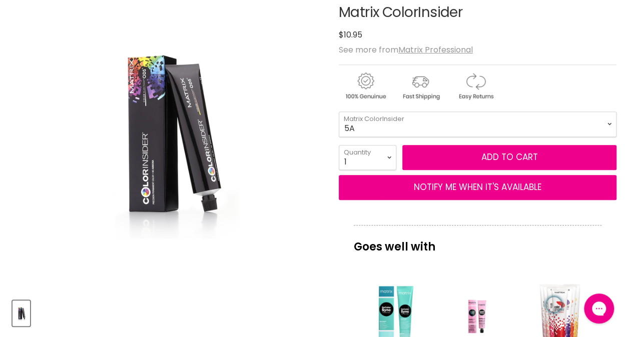
scroll to position [149, 0]
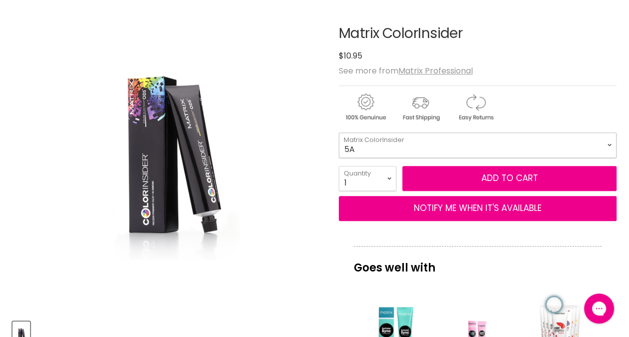
click at [604, 147] on select "10N 5A 2AA 5AG 7AG 3V 7V 9V 10V 8GV 10GV 4NW 8NW 5R 5RR+" at bounding box center [478, 145] width 278 height 25
click at [339, 133] on select "10N 5A 2AA 5AG 7AG 3V 7V 9V 10V 8GV 10GV 4NW 8NW 5R 5RR+" at bounding box center [478, 145] width 278 height 25
select select "7C"
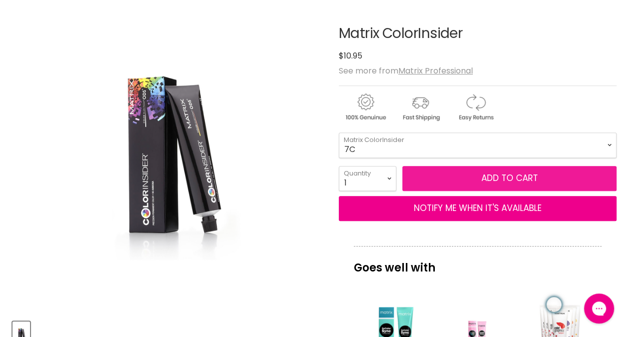
click at [505, 179] on button "Add to cart" at bounding box center [509, 178] width 214 height 25
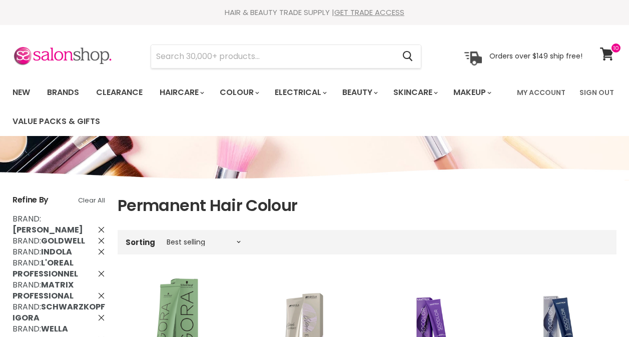
scroll to position [487, 0]
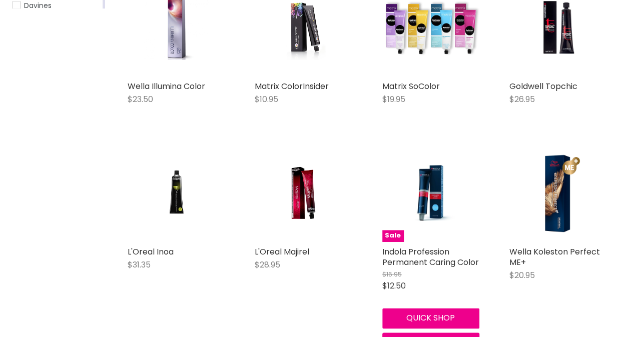
click at [431, 210] on img "Main content" at bounding box center [430, 192] width 65 height 97
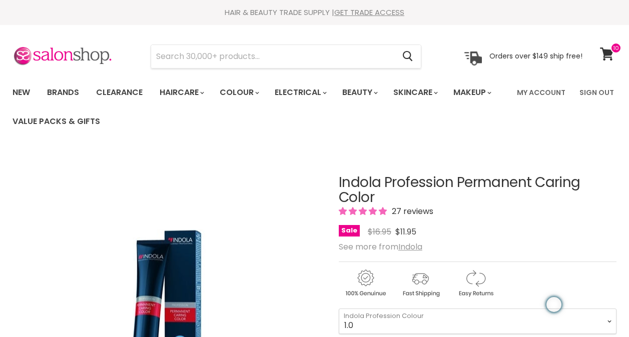
scroll to position [98, 0]
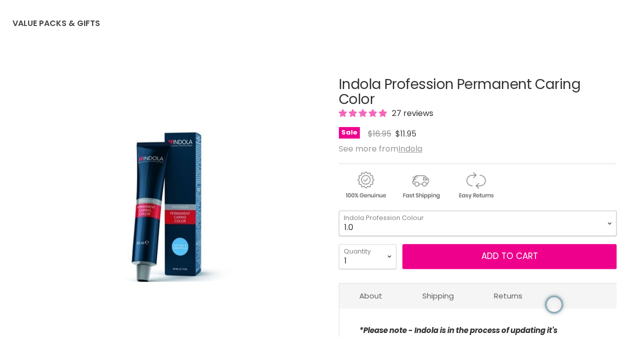
click at [605, 223] on select "1.0 3.0 4.0 5.0 6.0 7.0 8.0 9.0 10.0 5.0+ 6.0+ 7.0+ 8.0+ 9.0+ 5.03" at bounding box center [478, 223] width 278 height 25
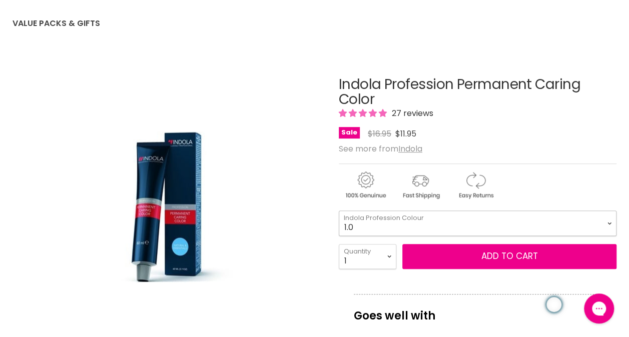
scroll to position [0, 0]
click at [608, 220] on select "1.0 3.0 4.0 5.0 6.0 7.0 8.0 9.0 10.0 5.0+ 6.0+ 7.0+ 8.0+ 9.0+ 5.03" at bounding box center [478, 223] width 278 height 25
click at [339, 211] on select "1.0 3.0 4.0 5.0 6.0 7.0 8.0 9.0 10.0 5.0+ 6.0+ 7.0+ 8.0+ 9.0+ 5.03" at bounding box center [478, 223] width 278 height 25
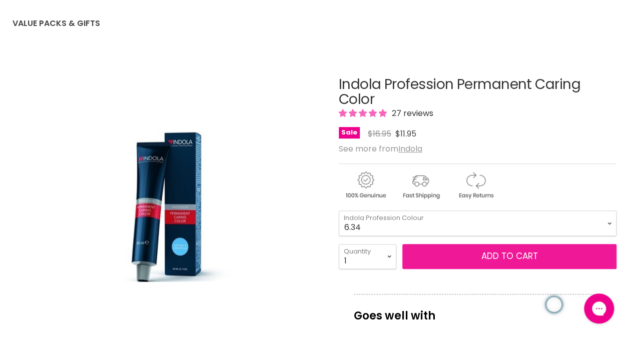
click at [486, 249] on button "Add to cart" at bounding box center [509, 256] width 214 height 25
click at [530, 251] on button "Add to cart" at bounding box center [509, 256] width 214 height 25
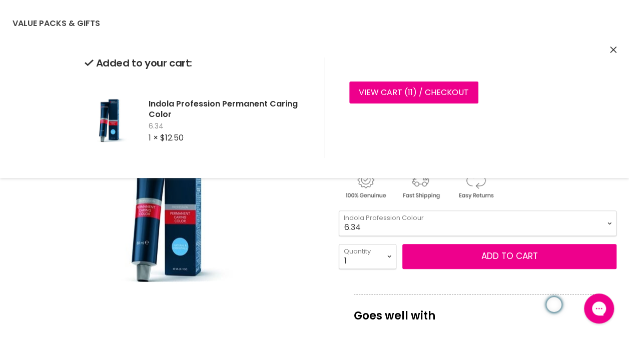
click at [614, 52] on icon "Close" at bounding box center [613, 50] width 7 height 7
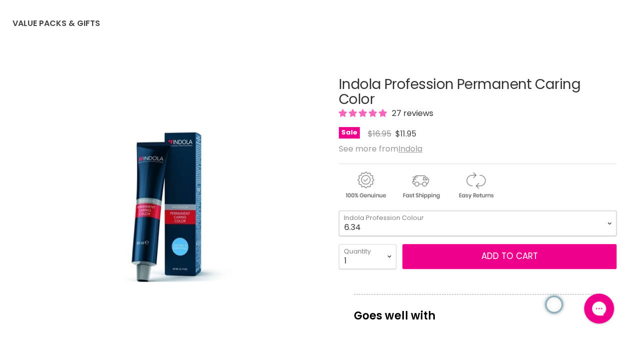
click at [615, 220] on select "1.0 3.0 4.0 5.0 6.0 7.0 8.0 9.0 10.0 5.0+ 6.0+ 7.0+ 8.0+ 9.0+ 5.03" at bounding box center [478, 223] width 278 height 25
click at [339, 211] on select "1.0 3.0 4.0 5.0 6.0 7.0 8.0 9.0 10.0 5.0+ 6.0+ 7.0+ 8.0+ 9.0+ 5.03" at bounding box center [478, 223] width 278 height 25
select select "7.35"
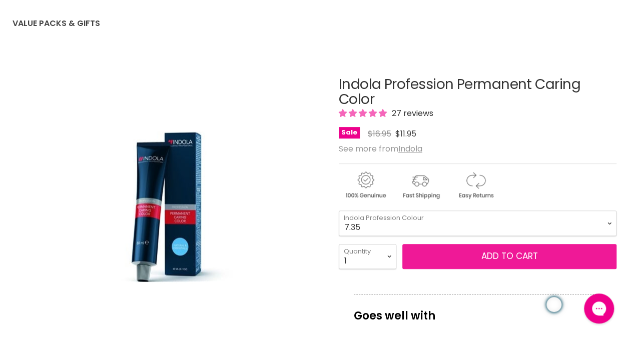
click at [478, 258] on button "Add to cart" at bounding box center [509, 256] width 214 height 25
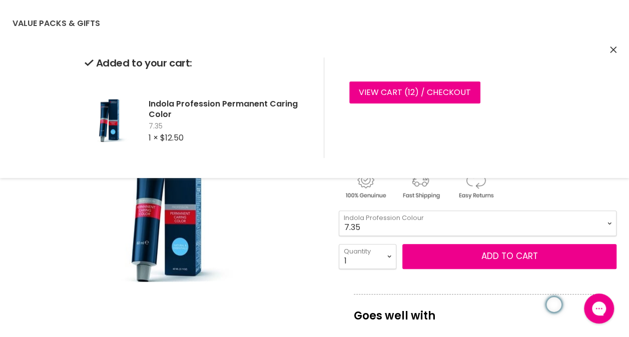
click at [614, 52] on icon "Close" at bounding box center [613, 50] width 7 height 7
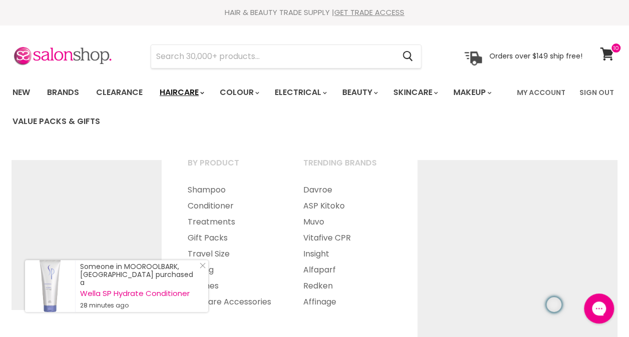
click at [205, 87] on link "Haircare" at bounding box center [181, 92] width 58 height 21
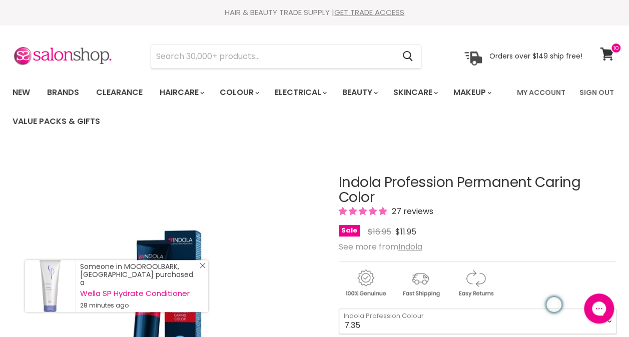
click at [203, 267] on line "Close Icon" at bounding box center [202, 265] width 5 height 5
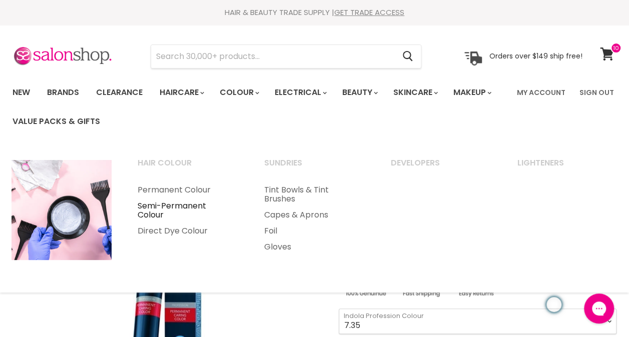
click at [175, 204] on link "Semi-Permanent Colour" at bounding box center [187, 210] width 125 height 25
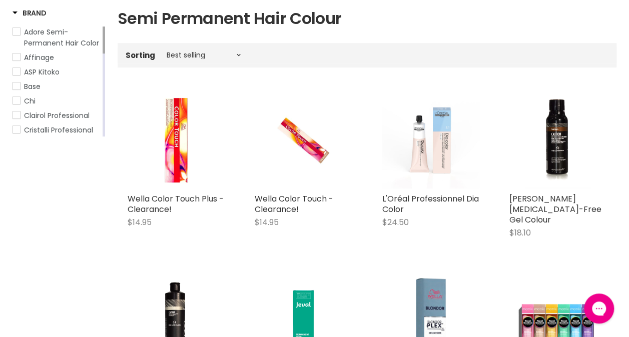
scroll to position [184, 0]
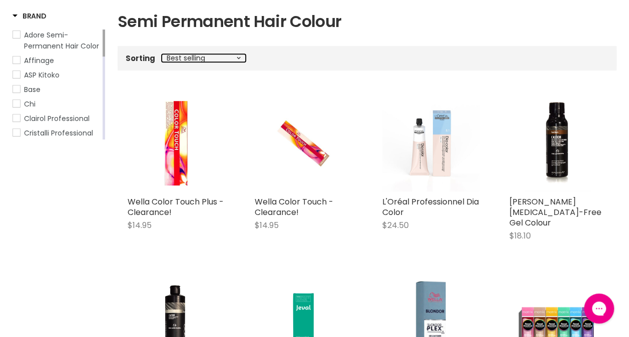
click at [236, 57] on select "Best selling Featured Price, low to high Price, high to low Alphabetically, A-Z…" at bounding box center [204, 58] width 84 height 8
select select "price-ascending"
click at [162, 54] on select "Best selling Featured Price, low to high Price, high to low Alphabetically, A-Z…" at bounding box center [204, 58] width 84 height 8
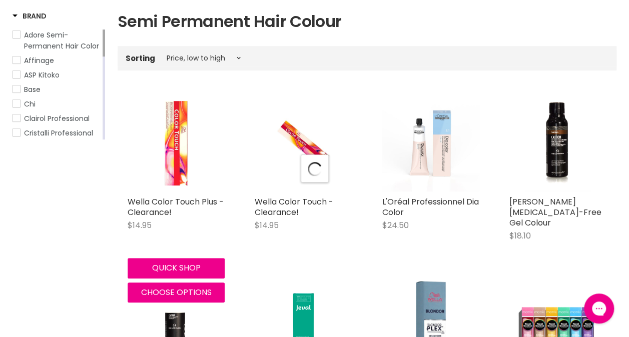
select select "price-ascending"
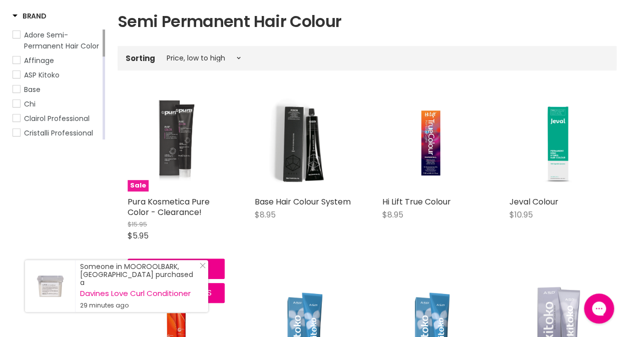
click at [181, 136] on img "Main content" at bounding box center [176, 143] width 65 height 97
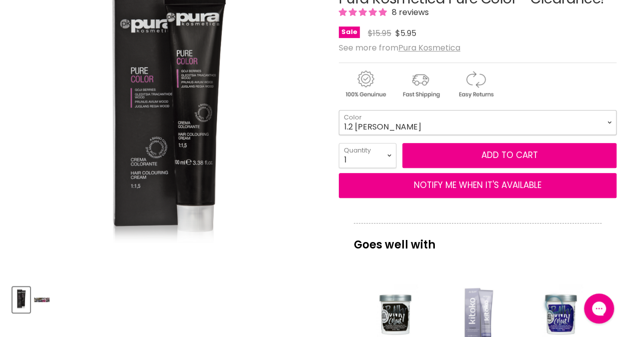
click at [611, 122] on select "1.2 [PERSON_NAME] 4.2 Medium [PERSON_NAME] 4.7 Medium Cocoa Chestnut 5.1 Light …" at bounding box center [478, 122] width 278 height 25
click at [339, 110] on select "1.2 [PERSON_NAME] 4.2 Medium [PERSON_NAME] 4.7 Medium Cocoa Chestnut 5.1 Light …" at bounding box center [478, 122] width 278 height 25
select select "8.44 Light Intensive Copper Blonde"
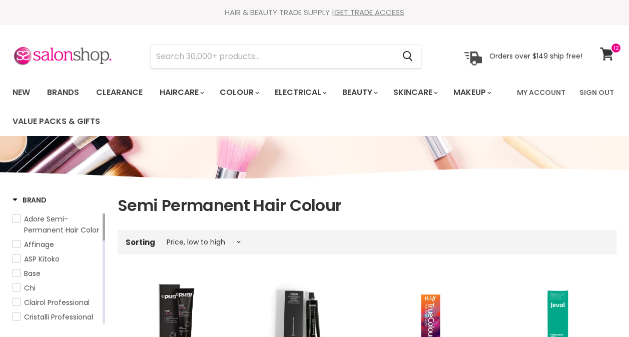
select select "price-ascending"
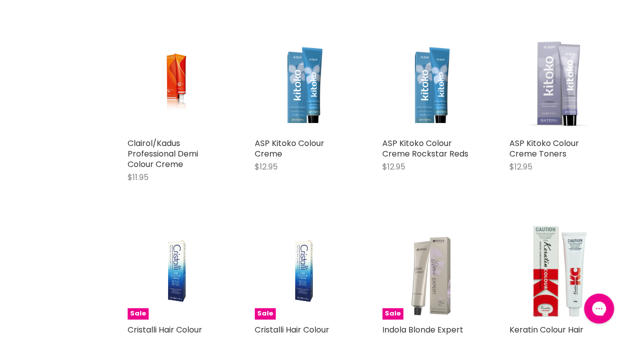
scroll to position [428, 0]
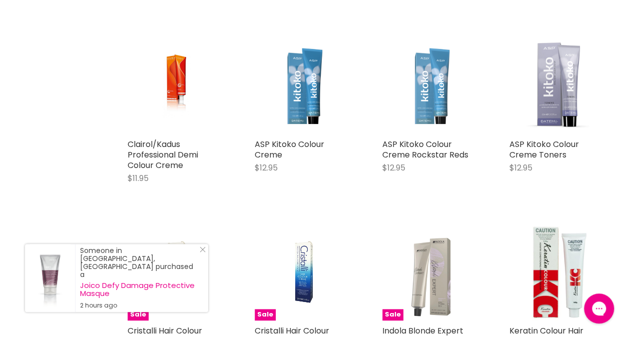
click at [430, 100] on img "Main content" at bounding box center [430, 85] width 97 height 97
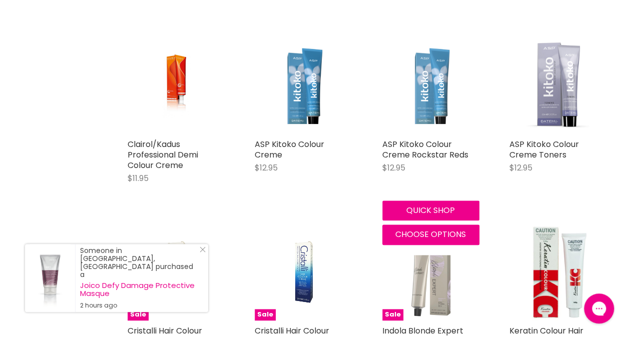
click at [432, 89] on img "Main content" at bounding box center [430, 85] width 97 height 97
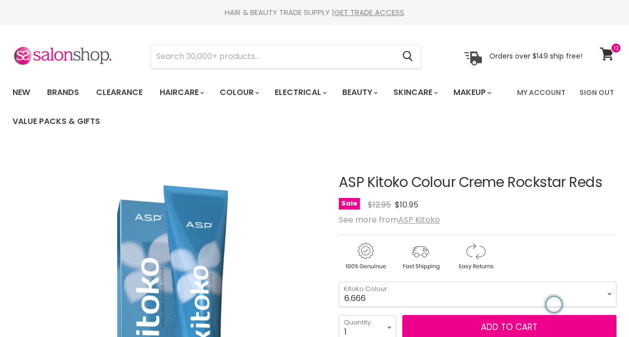
scroll to position [82, 0]
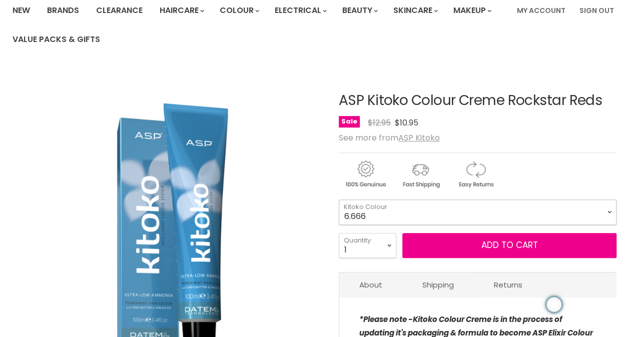
click at [609, 211] on select "6.666 7.646 8.444 8.446 9.34" at bounding box center [478, 212] width 278 height 25
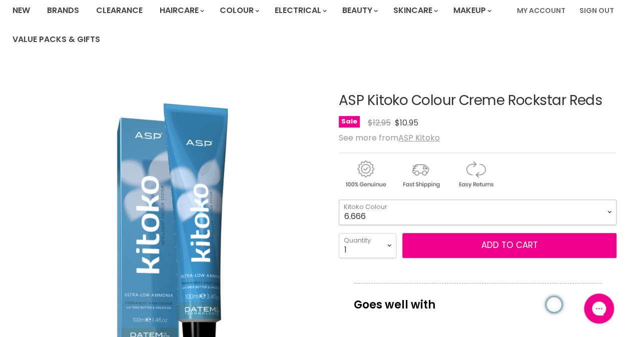
scroll to position [0, 0]
click at [339, 200] on select "6.666 7.646 8.444 8.446 9.34" at bounding box center [478, 212] width 278 height 25
select select "7.646"
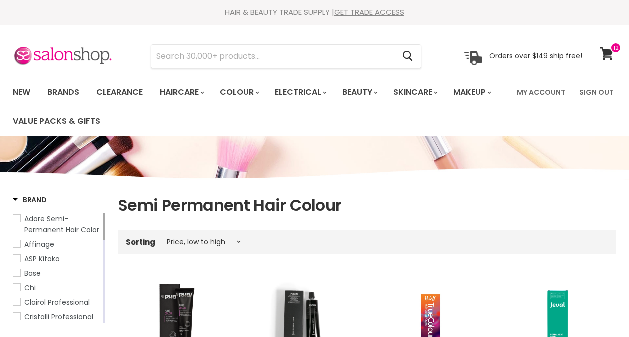
select select "price-ascending"
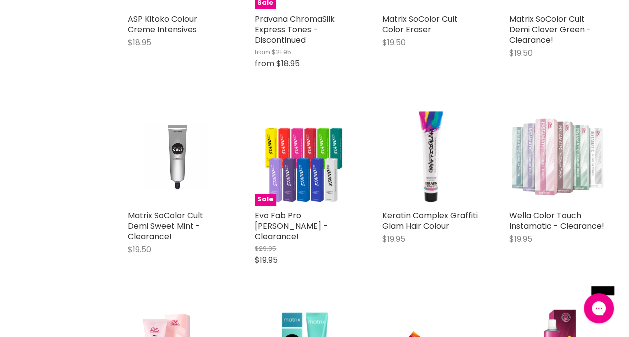
scroll to position [2038, 0]
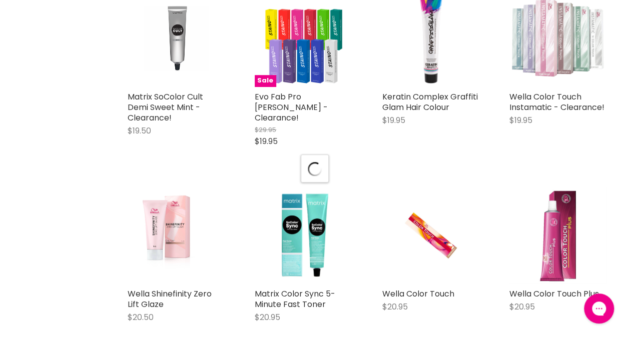
scroll to position [2165, 0]
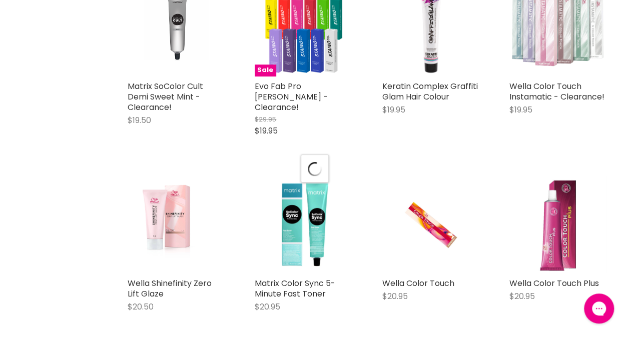
select select "price-ascending"
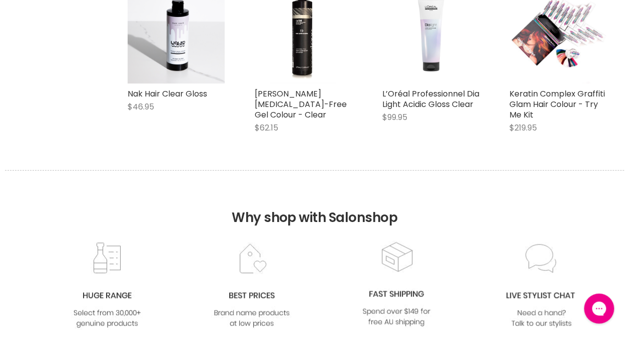
scroll to position [0, 0]
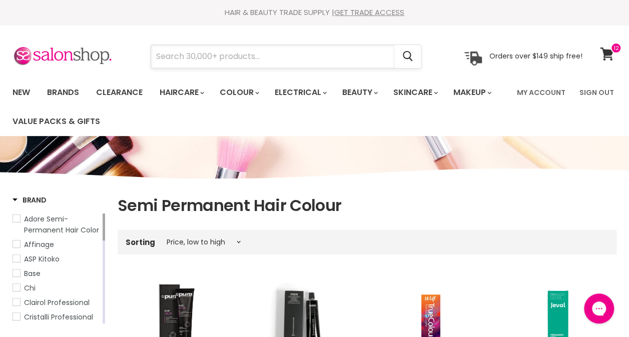
click at [262, 50] on input "Search" at bounding box center [272, 56] width 243 height 23
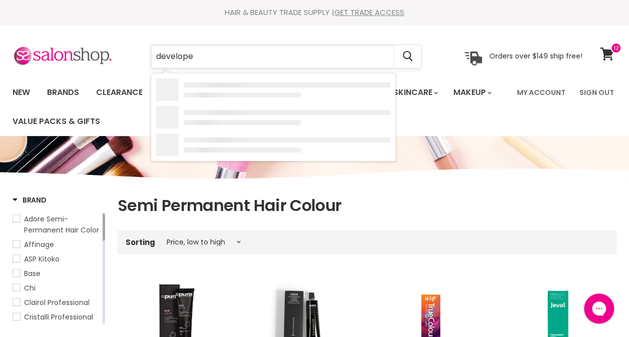
type input "developer"
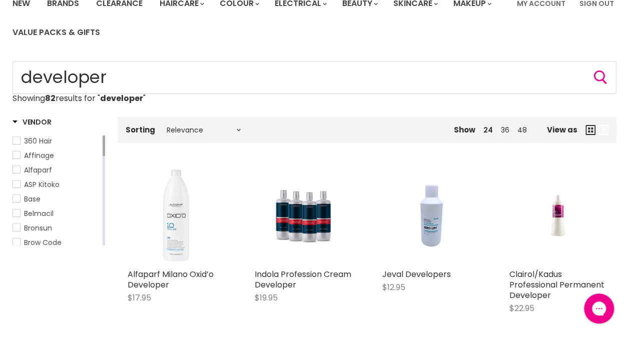
drag, startPoint x: 104, startPoint y: 150, endPoint x: 103, endPoint y: 135, distance: 15.0
click at [103, 135] on div "Vendor 360 Hair Affinage Alfaparf ASP Kitoko Base Belmacil Bronsun Brow Code Ch…" at bounding box center [59, 186] width 93 height 139
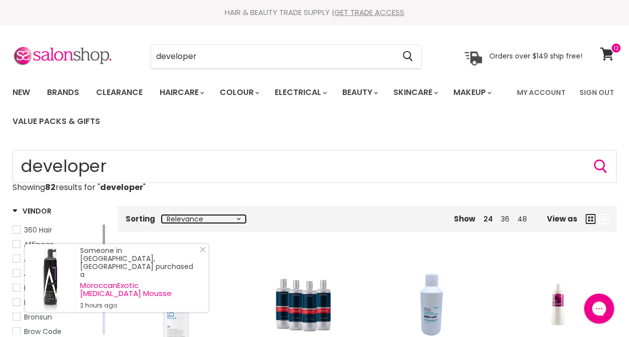
click at [239, 218] on select "Relevance Best Selling Lowest Price Highest Price Alphabetically, A-Z Alphabeti…" at bounding box center [204, 219] width 84 height 8
select select "price-ascending"
click at [162, 215] on select "Relevance Best Selling Lowest Price Highest Price Alphabetically, A-Z Alphabeti…" at bounding box center [204, 219] width 84 height 8
select select "price-ascending"
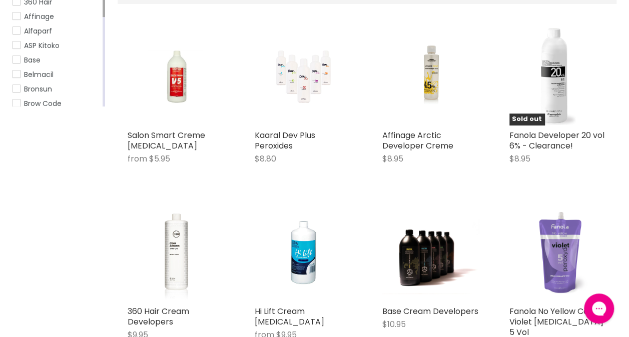
scroll to position [228, 0]
click at [179, 90] on img "Main content" at bounding box center [176, 77] width 65 height 97
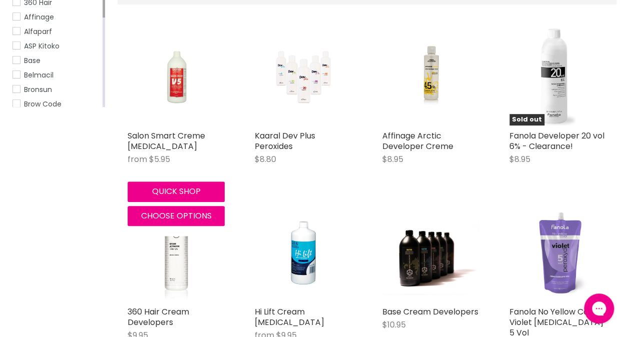
click at [176, 96] on img "Main content" at bounding box center [176, 77] width 65 height 97
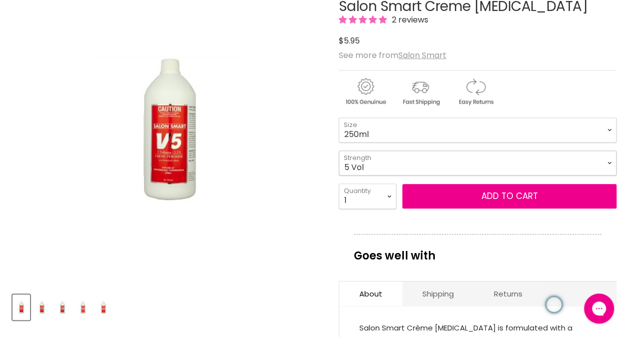
click at [603, 164] on select "5 Vol 10 Vol 20 Vol 30 Vol 40 Vol" at bounding box center [478, 163] width 278 height 25
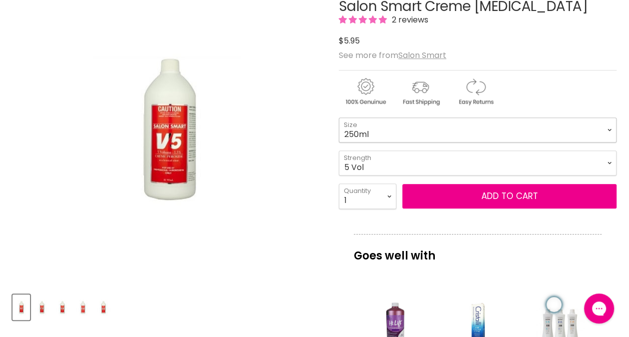
click at [610, 134] on select "250ml 990ml" at bounding box center [478, 130] width 278 height 25
click at [339, 118] on select "250ml 990ml" at bounding box center [478, 130] width 278 height 25
select select "990ml"
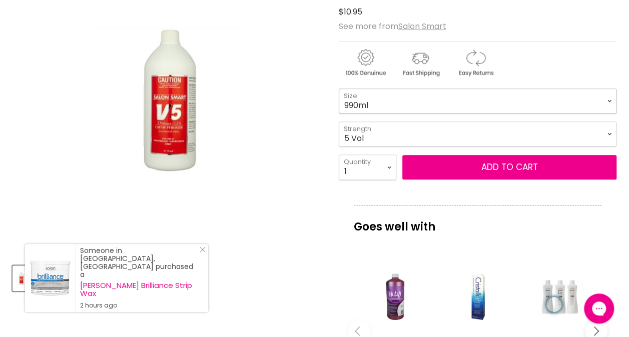
scroll to position [202, 0]
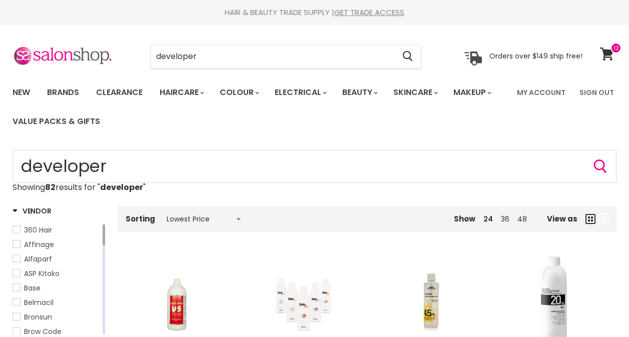
select select "price-ascending"
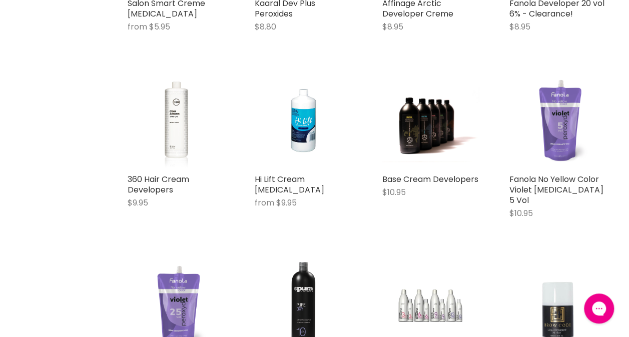
scroll to position [332, 0]
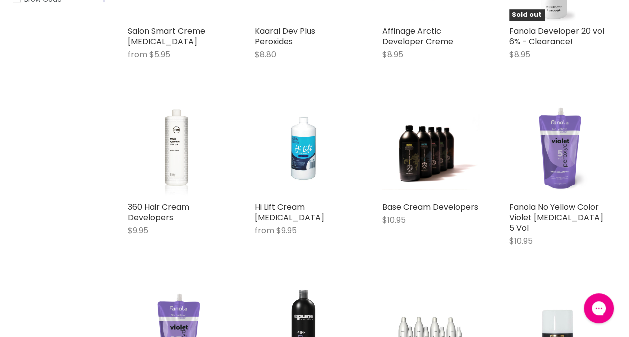
click at [303, 165] on img "Main content" at bounding box center [303, 148] width 65 height 97
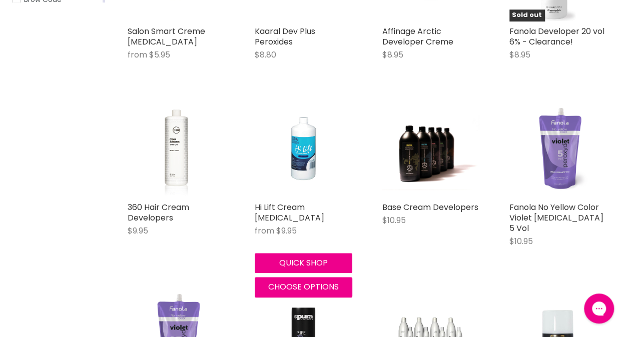
click at [305, 157] on img "Main content" at bounding box center [303, 148] width 65 height 97
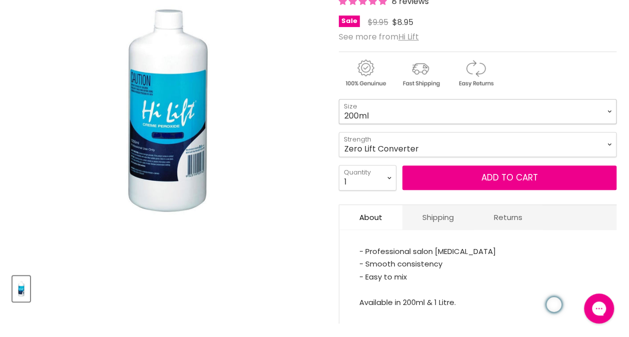
click at [608, 113] on select "200ml 1 Litre" at bounding box center [478, 111] width 278 height 25
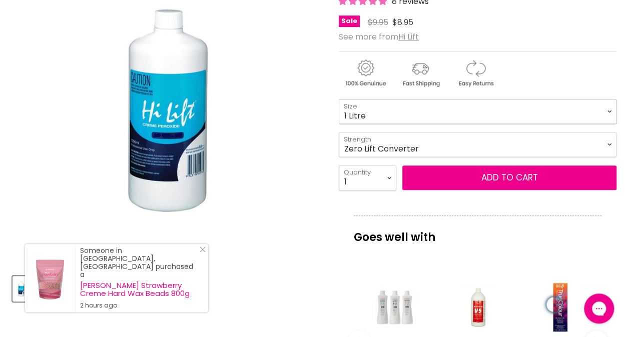
click at [339, 99] on select "200ml 1 Litre" at bounding box center [478, 111] width 278 height 25
select select "1 Litre"
click at [604, 149] on select "Zero Lift Converter 5 Vol 10 Vol 20 Vol 30 Vol 40 Vol" at bounding box center [478, 144] width 278 height 25
select select "5 Vol"
click at [339, 132] on select "Zero Lift Converter 5 Vol 10 Vol 20 Vol 30 Vol 40 Vol" at bounding box center [478, 144] width 278 height 25
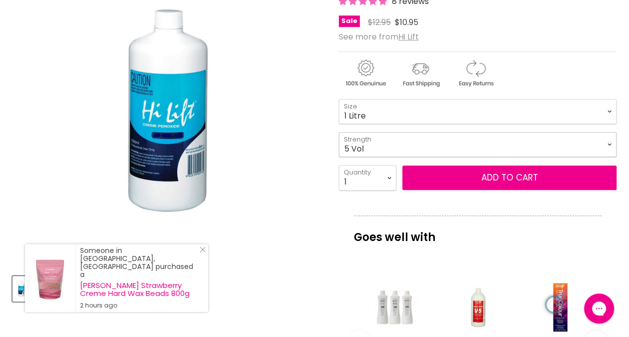
select select "1 Litre"
select select "5 Vol"
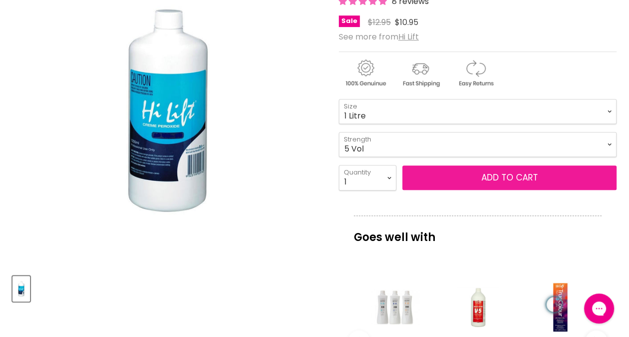
click at [525, 177] on button "Add to cart" at bounding box center [509, 178] width 214 height 25
click at [512, 179] on button "Add to cart" at bounding box center [509, 178] width 214 height 25
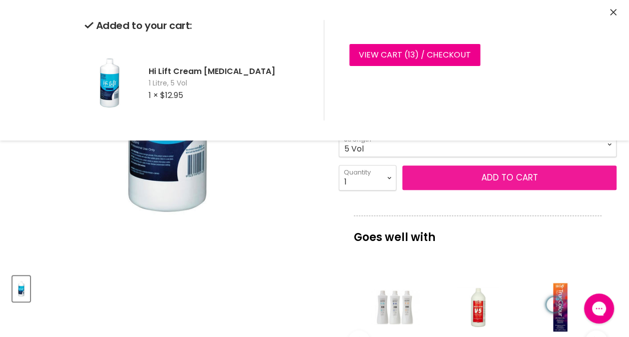
click at [491, 179] on button "Add to cart" at bounding box center [509, 178] width 214 height 25
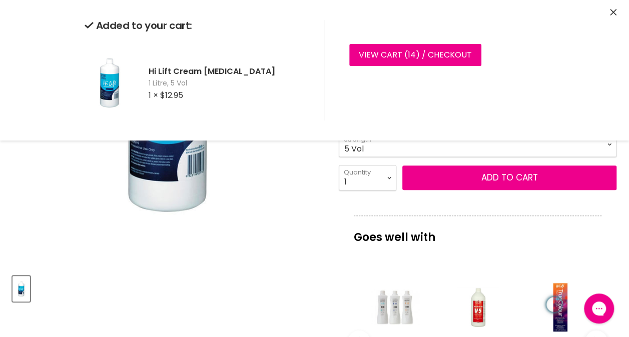
click at [614, 14] on icon "Close" at bounding box center [613, 12] width 7 height 7
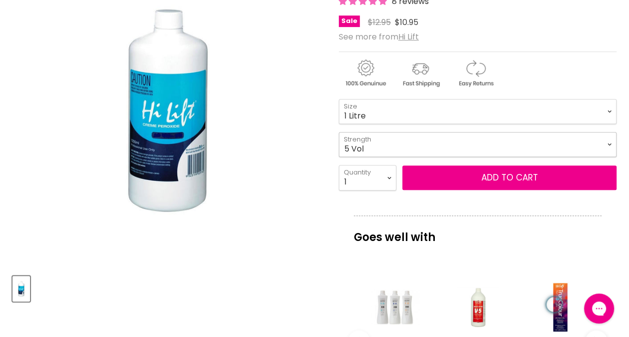
click at [606, 139] on select "Zero Lift Converter 5 Vol 10 Vol 20 Vol 30 Vol 40 Vol" at bounding box center [478, 144] width 278 height 25
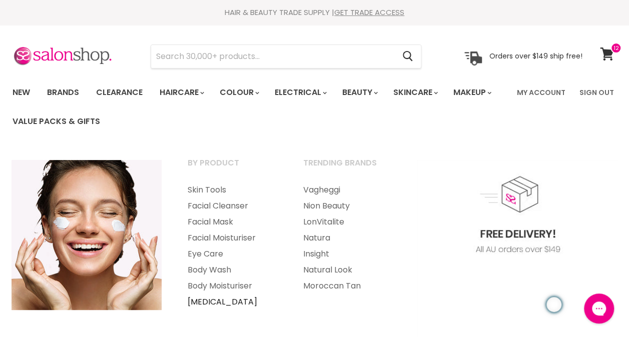
click at [234, 300] on link "[MEDICAL_DATA]" at bounding box center [232, 302] width 114 height 16
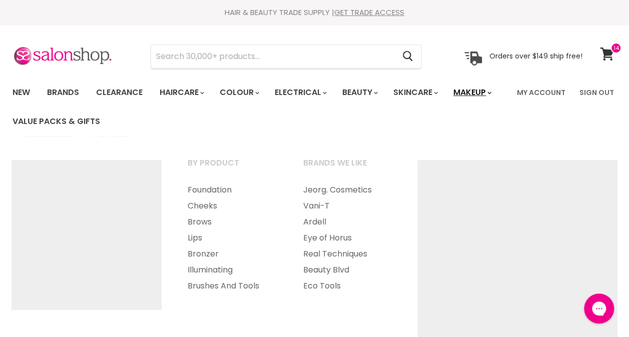
click at [483, 94] on link "Makeup" at bounding box center [472, 92] width 52 height 21
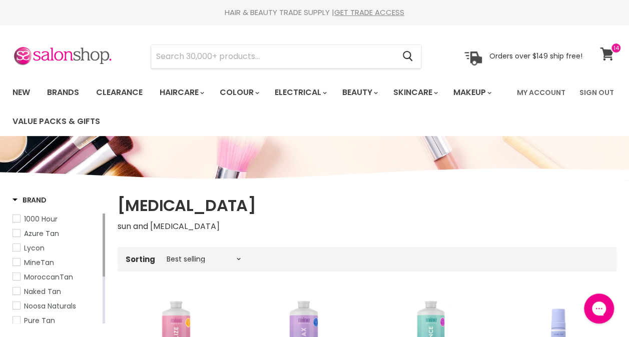
click at [606, 55] on icon at bounding box center [607, 54] width 14 height 13
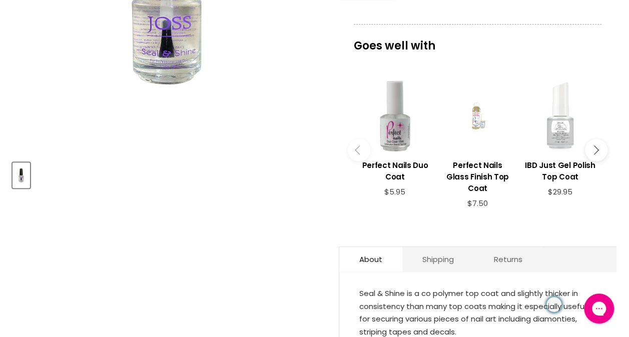
scroll to position [303, 0]
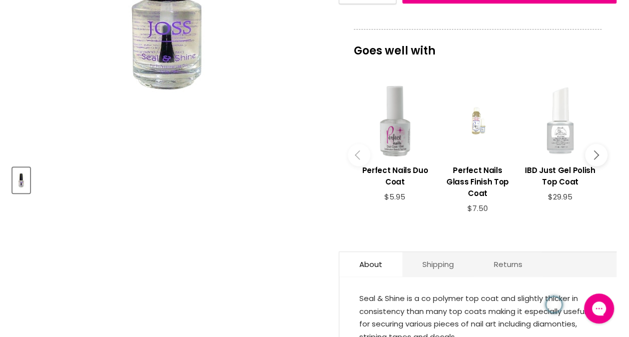
click at [392, 128] on div "Main content" at bounding box center [395, 121] width 73 height 73
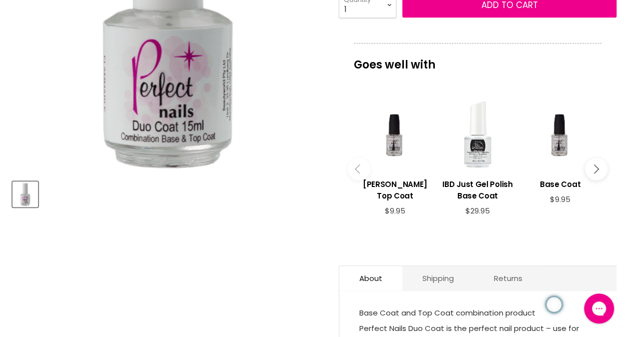
scroll to position [272, 0]
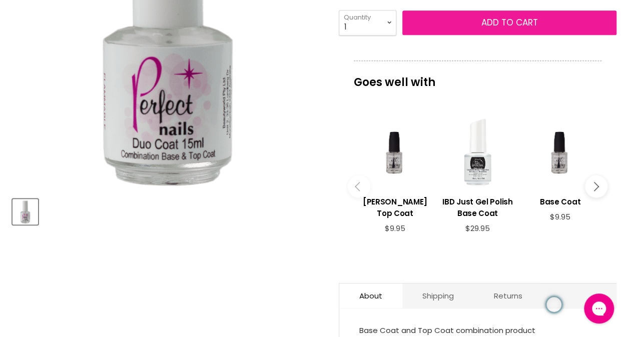
click at [497, 23] on span "Add to cart" at bounding box center [509, 23] width 57 height 12
click at [504, 21] on span "Add to cart" at bounding box center [509, 23] width 57 height 12
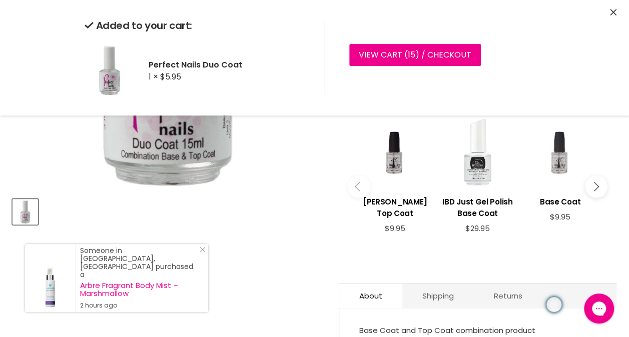
click at [566, 158] on div "Main content" at bounding box center [560, 152] width 73 height 73
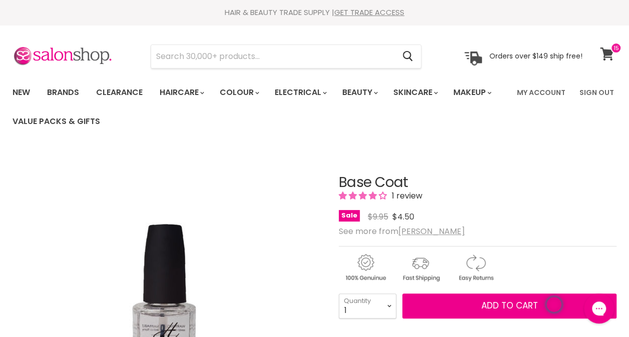
click at [610, 54] on icon at bounding box center [607, 54] width 14 height 13
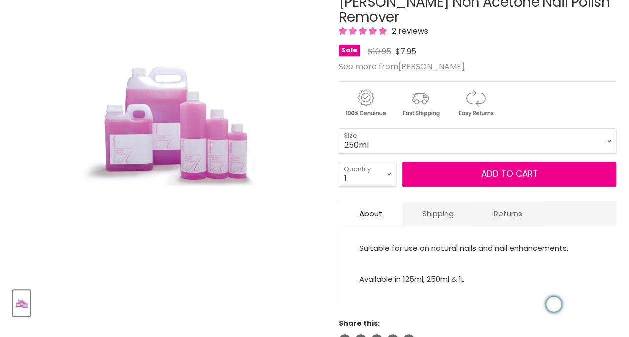
scroll to position [189, 0]
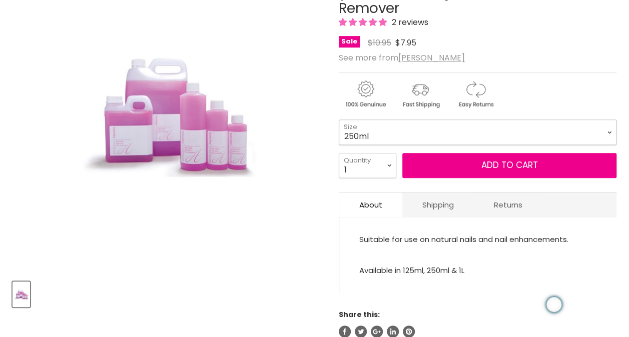
click at [605, 120] on select "125ml 250ml 1 Litre" at bounding box center [478, 132] width 278 height 25
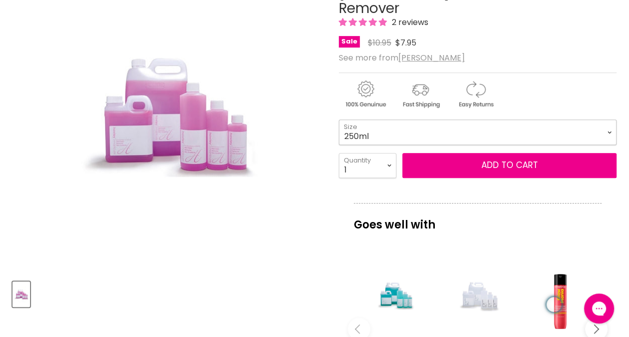
click at [339, 120] on select "125ml 250ml 1 Litre" at bounding box center [478, 132] width 278 height 25
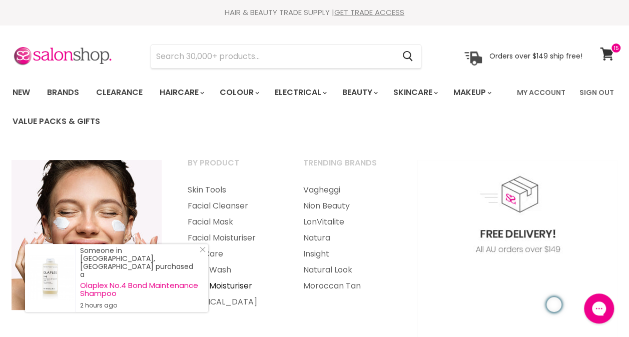
click at [223, 285] on link "Body Moisturiser" at bounding box center [232, 286] width 114 height 16
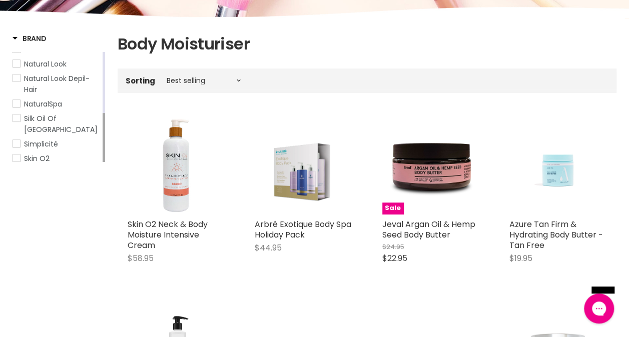
drag, startPoint x: 104, startPoint y: 89, endPoint x: 100, endPoint y: 159, distance: 69.7
click at [100, 159] on div "Arbre Azure Tan CND Essentials CND Pro Skincare Davroe Insight Jeval Lycon Manc…" at bounding box center [59, 107] width 93 height 110
click at [239, 83] on select "Best selling Featured Price, low to high Price, high to low Alphabetically, A-Z…" at bounding box center [204, 81] width 84 height 8
select select "price-ascending"
click at [162, 77] on select "Best selling Featured Price, low to high Price, high to low Alphabetically, A-Z…" at bounding box center [204, 81] width 84 height 8
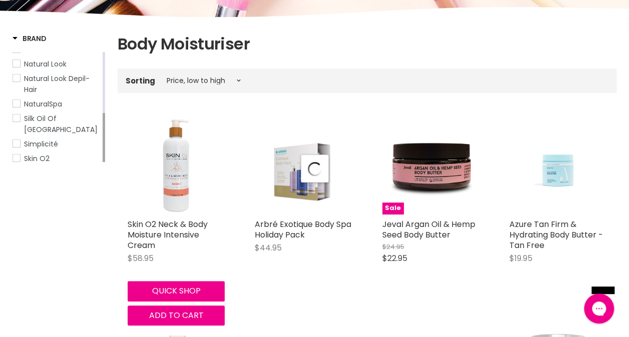
select select "price-ascending"
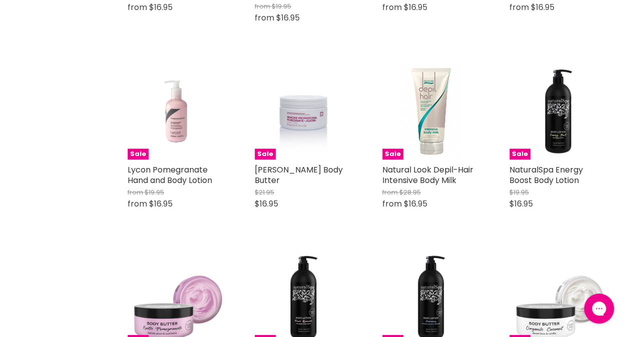
scroll to position [608, 0]
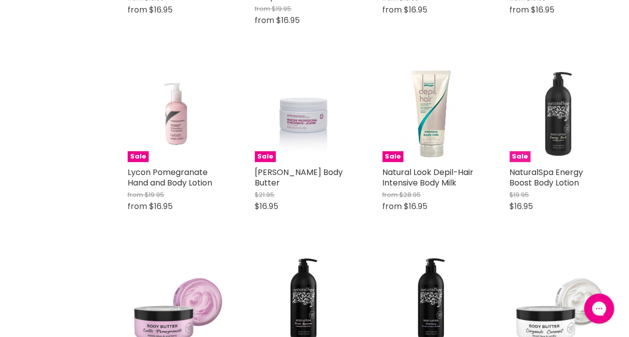
click at [553, 144] on img "Main content" at bounding box center [558, 113] width 97 height 97
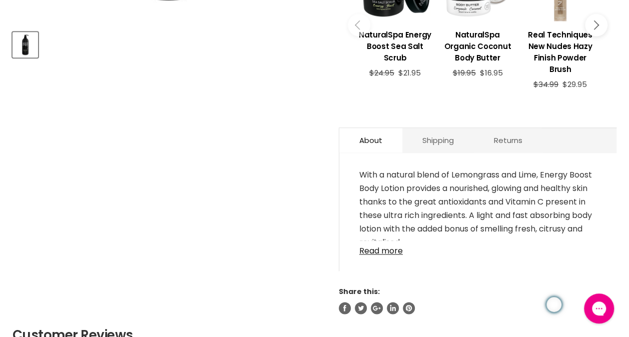
scroll to position [476, 0]
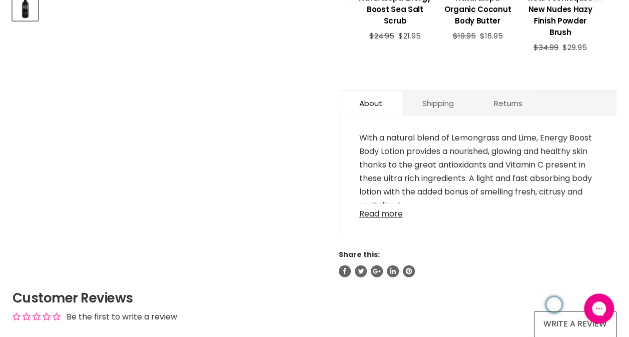
click at [379, 214] on link "Read more" at bounding box center [477, 211] width 237 height 15
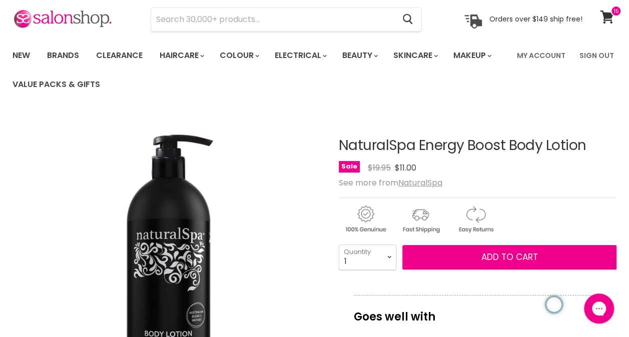
scroll to position [0, 0]
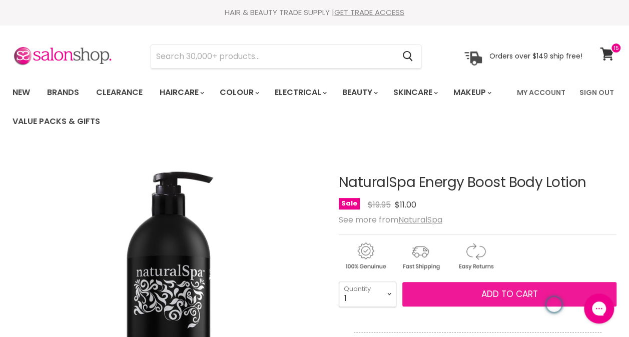
click at [508, 295] on span "Add to cart" at bounding box center [509, 294] width 57 height 12
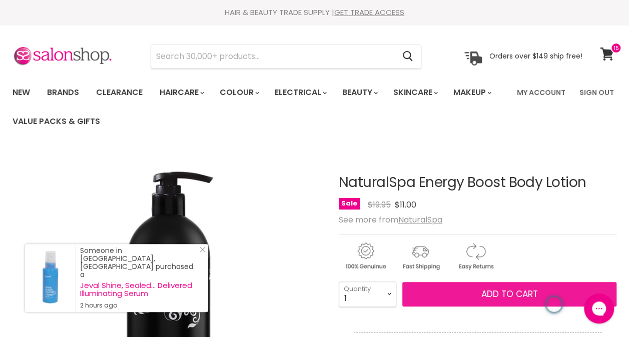
click at [499, 295] on span "Add to cart" at bounding box center [509, 294] width 57 height 12
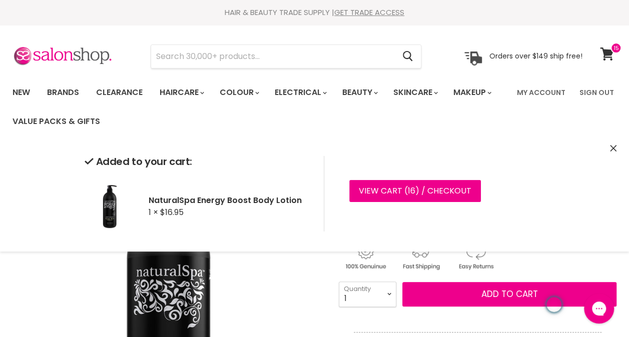
click at [612, 152] on button "Close" at bounding box center [613, 149] width 7 height 11
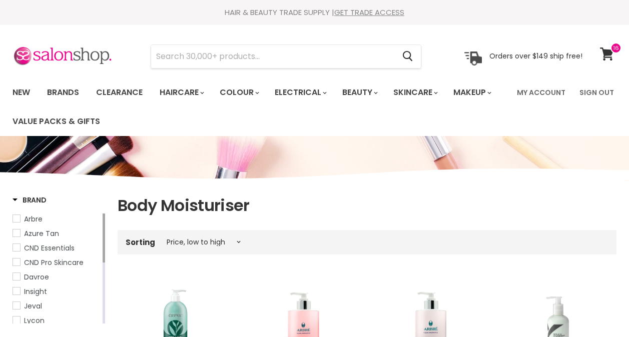
select select "price-ascending"
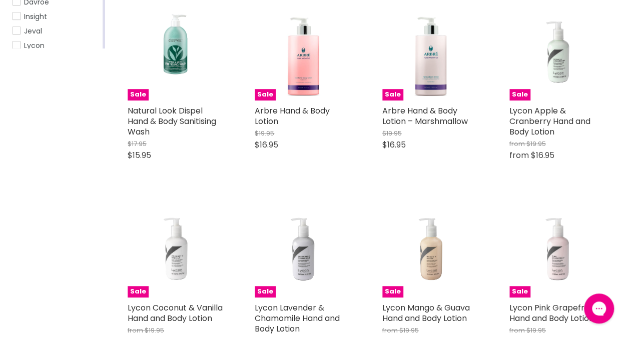
scroll to position [276, 0]
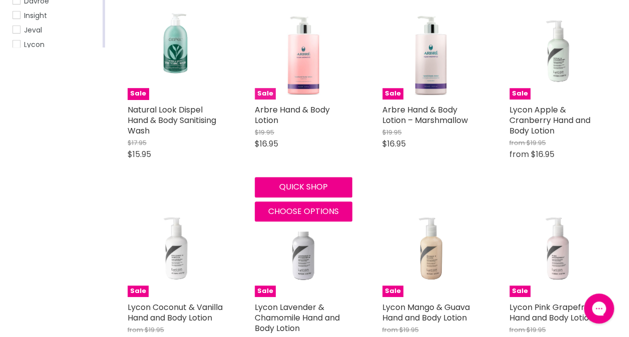
click at [305, 67] on img "Main content" at bounding box center [303, 51] width 75 height 97
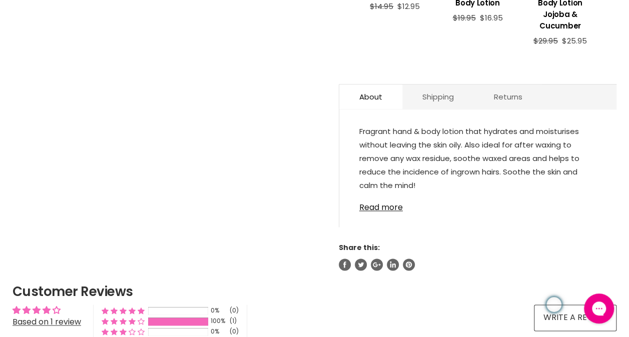
scroll to position [540, 0]
click at [390, 197] on link "Read more" at bounding box center [477, 204] width 237 height 15
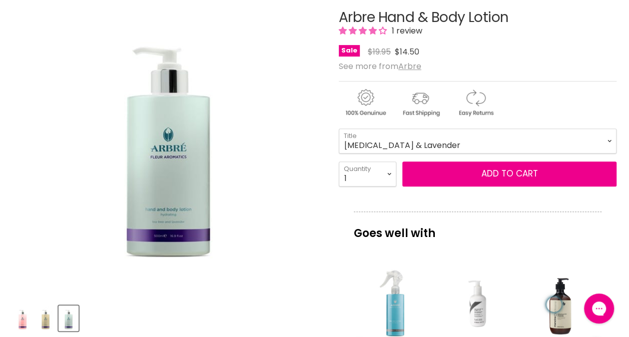
scroll to position [163, 0]
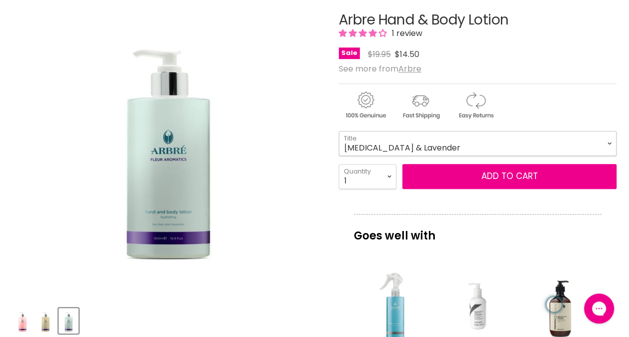
click at [599, 145] on select "[MEDICAL_DATA] & Lavender Strawberry & Kukui Nut Oil Vanilla Bean & Coconut Oil" at bounding box center [478, 143] width 278 height 25
click at [339, 131] on select "[MEDICAL_DATA] & Lavender Strawberry & Kukui Nut Oil Vanilla Bean & Coconut Oil" at bounding box center [478, 143] width 278 height 25
click at [156, 230] on img "Arbre Hand & Body Lotion image. Click or Scroll to Zoom." at bounding box center [168, 143] width 200 height 260
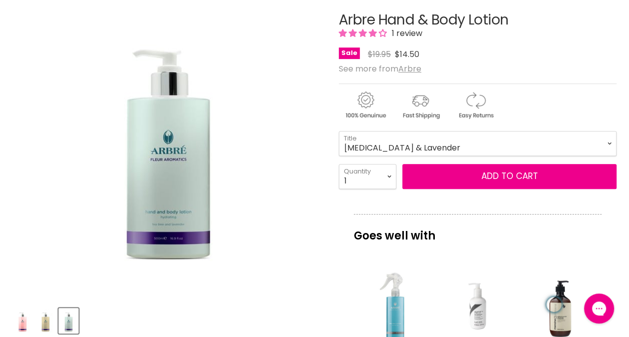
click at [71, 314] on img "Product thumbnails" at bounding box center [69, 321] width 18 height 24
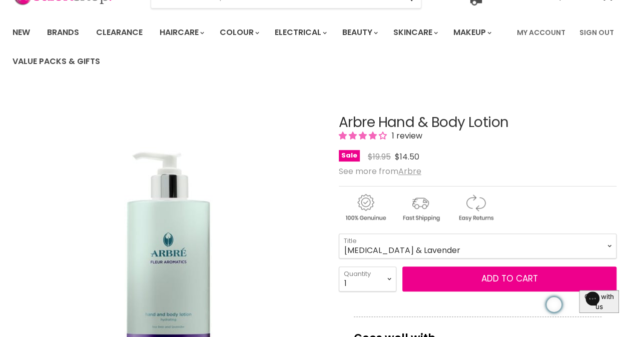
scroll to position [0, 0]
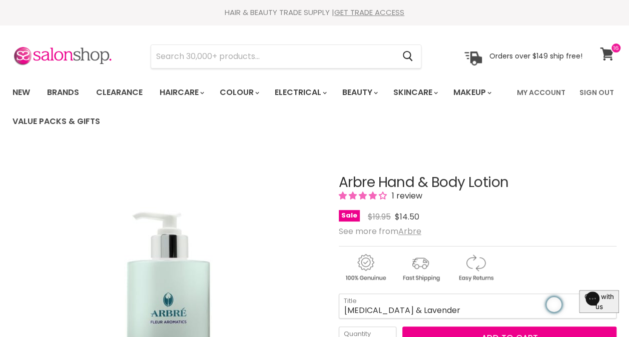
click at [610, 57] on icon at bounding box center [607, 54] width 14 height 13
